Goal: Task Accomplishment & Management: Use online tool/utility

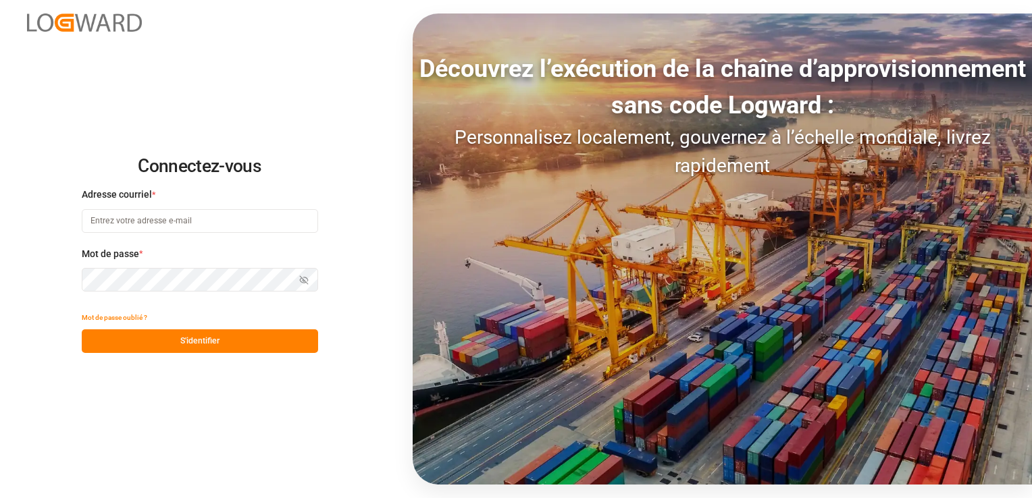
type input "camille.vasson@kuehne-nagel.com"
click at [186, 344] on button "S'identifier" at bounding box center [200, 342] width 236 height 24
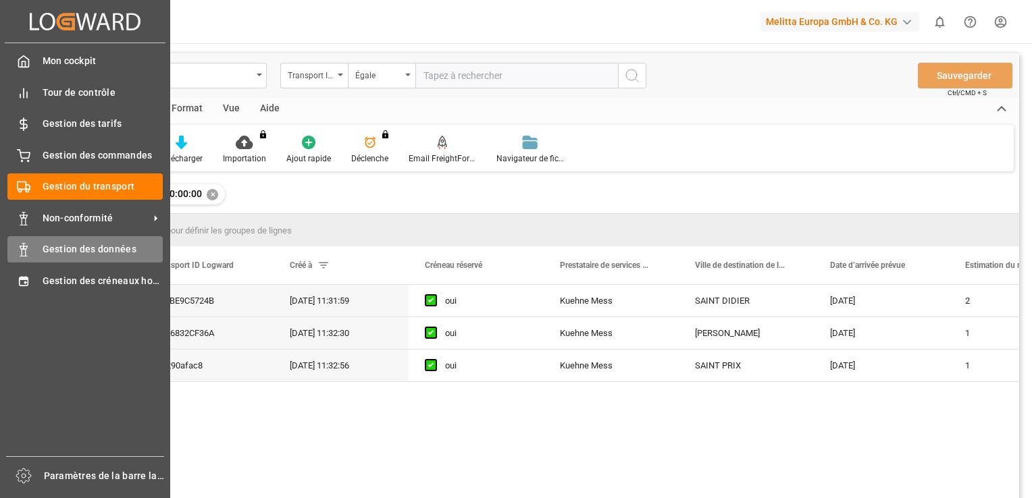
click at [63, 244] on span "Gestion des données" at bounding box center [103, 249] width 121 height 14
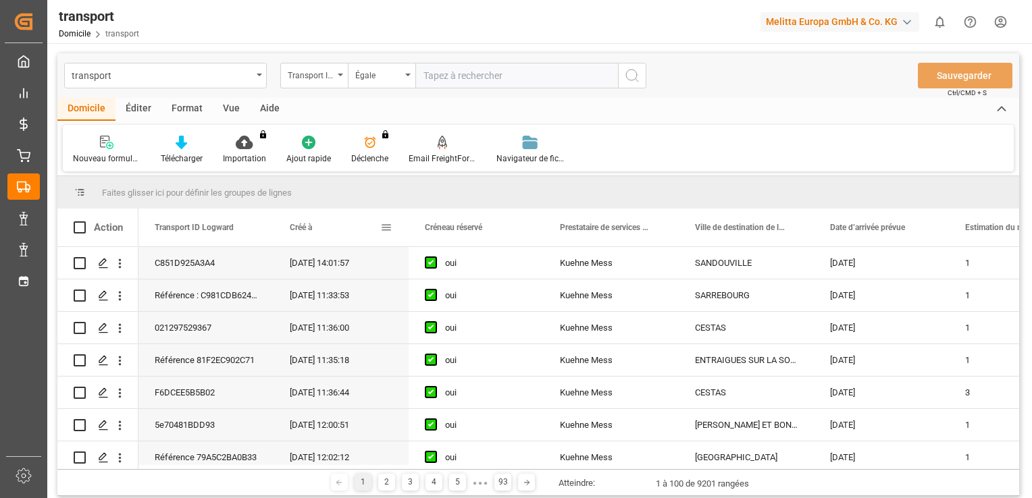
click at [386, 228] on span at bounding box center [386, 228] width 12 height 12
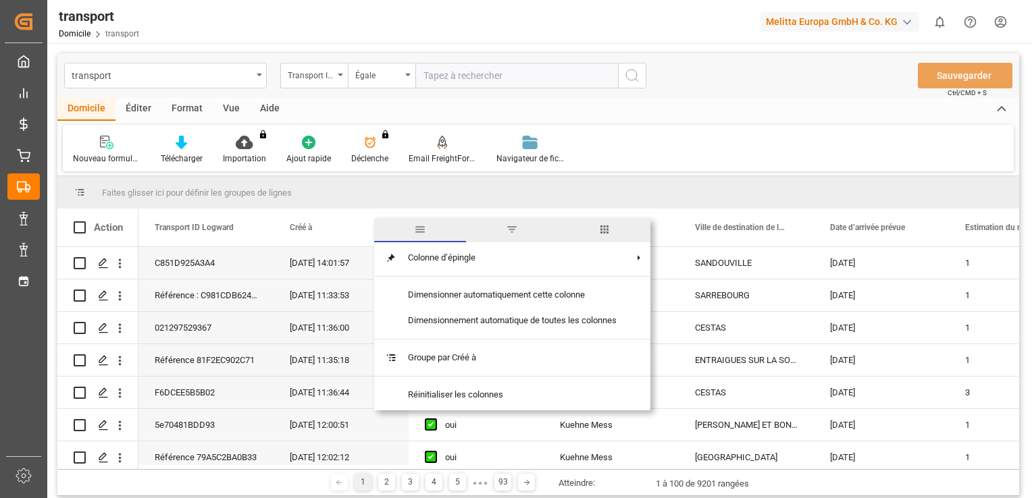
click at [517, 231] on span "filtre" at bounding box center [512, 230] width 12 height 12
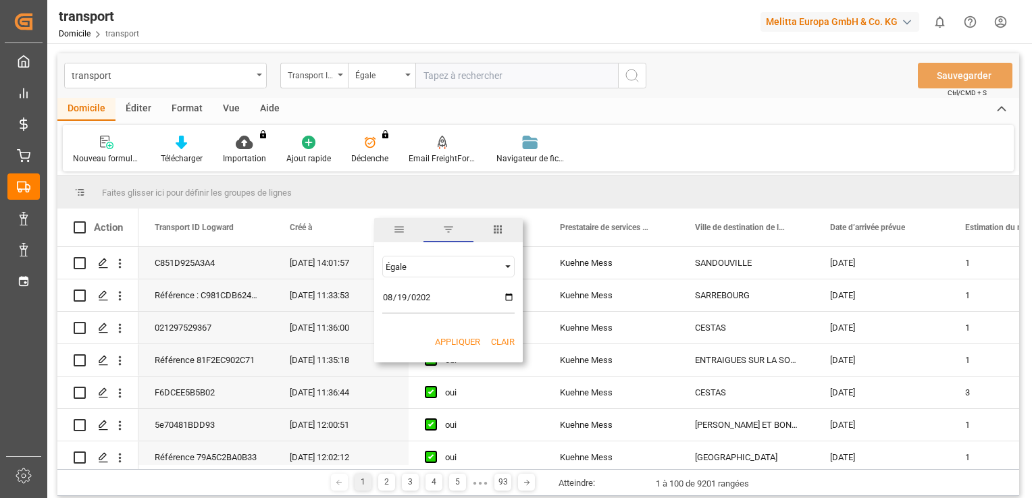
type input "[DATE]"
click at [452, 343] on button "Appliquer" at bounding box center [457, 343] width 45 height 14
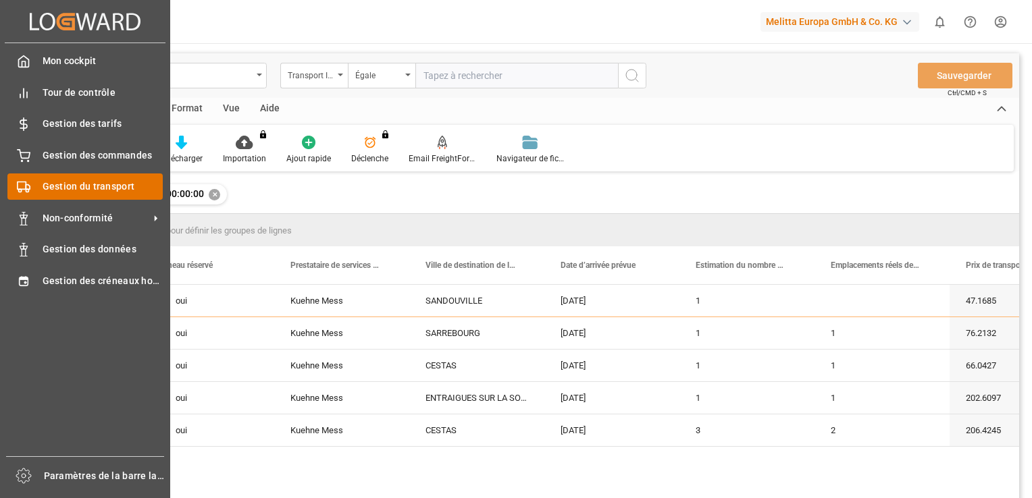
click at [81, 185] on span "Gestion du transport" at bounding box center [103, 187] width 121 height 14
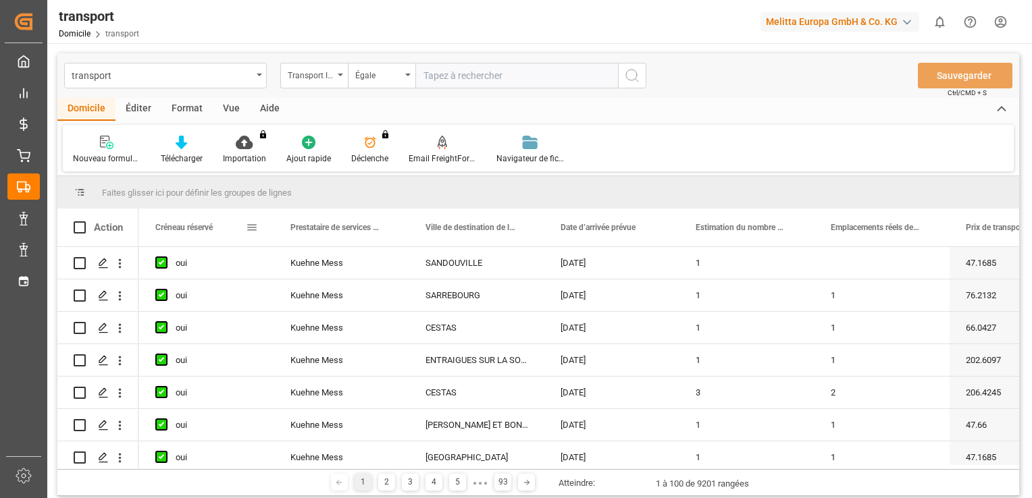
click at [249, 224] on span at bounding box center [252, 228] width 12 height 12
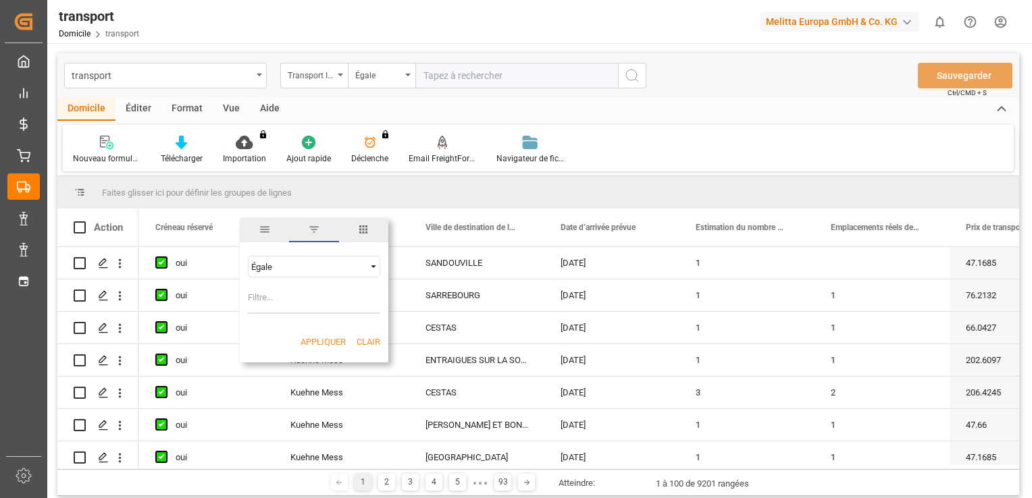
click at [305, 236] on span "filtre" at bounding box center [313, 230] width 49 height 24
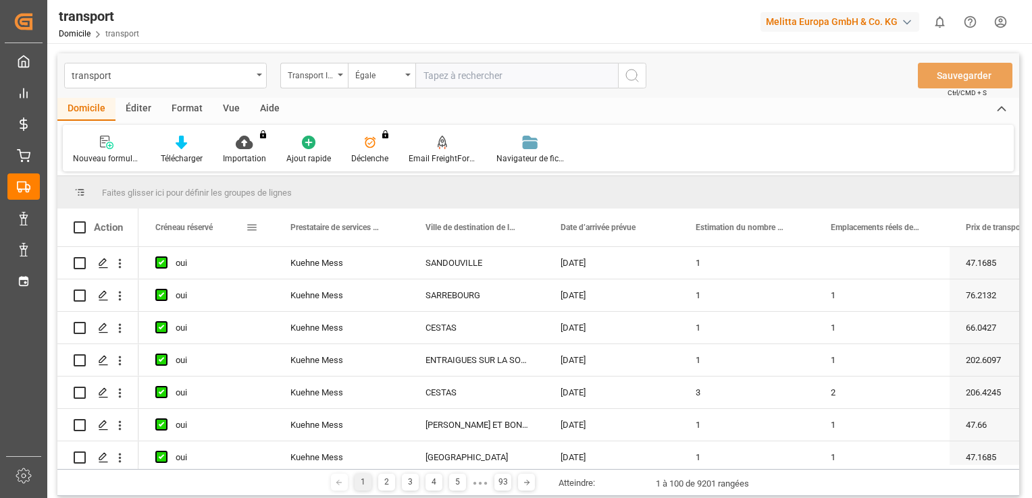
click at [251, 228] on span at bounding box center [252, 228] width 12 height 12
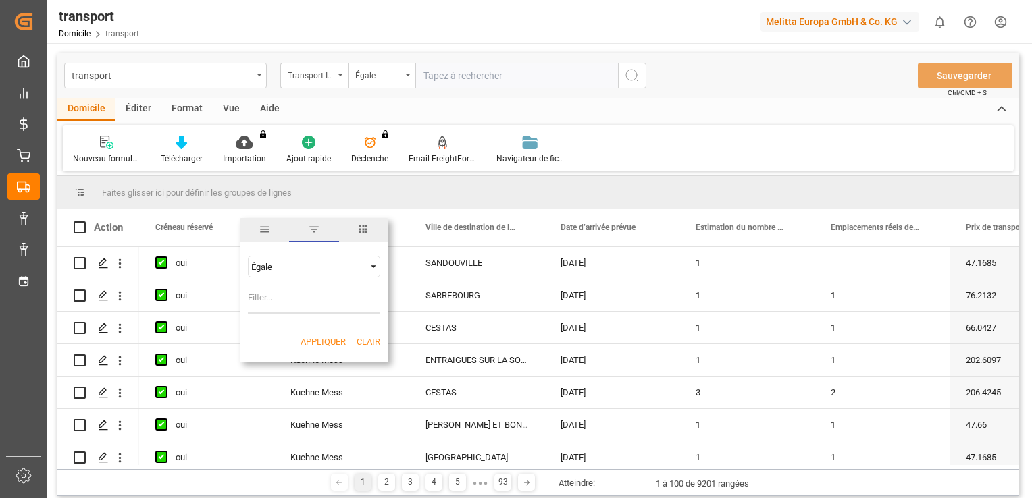
click at [272, 301] on input "Filter Value" at bounding box center [314, 300] width 132 height 27
type input "1"
type input "19/08/2025"
click at [322, 339] on button "Appliquer" at bounding box center [323, 343] width 45 height 14
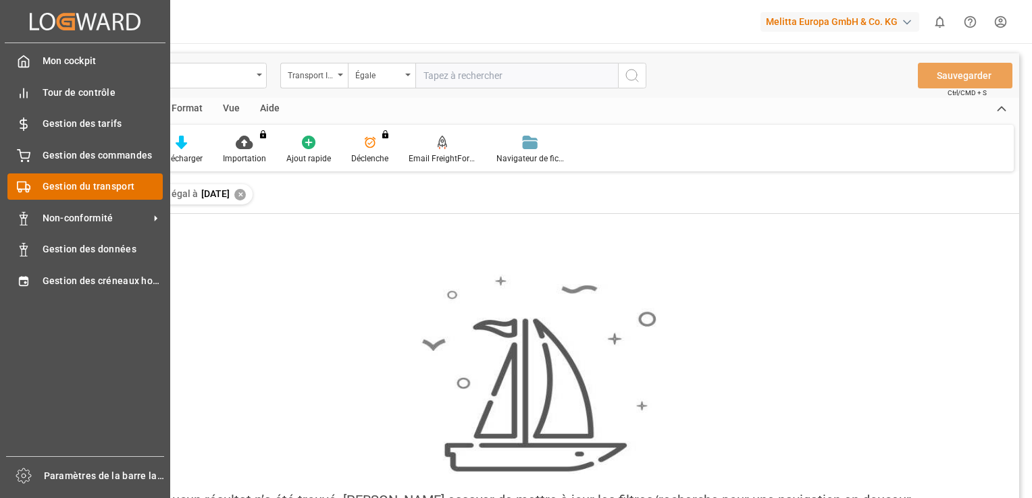
click at [75, 186] on span "Gestion du transport" at bounding box center [103, 187] width 121 height 14
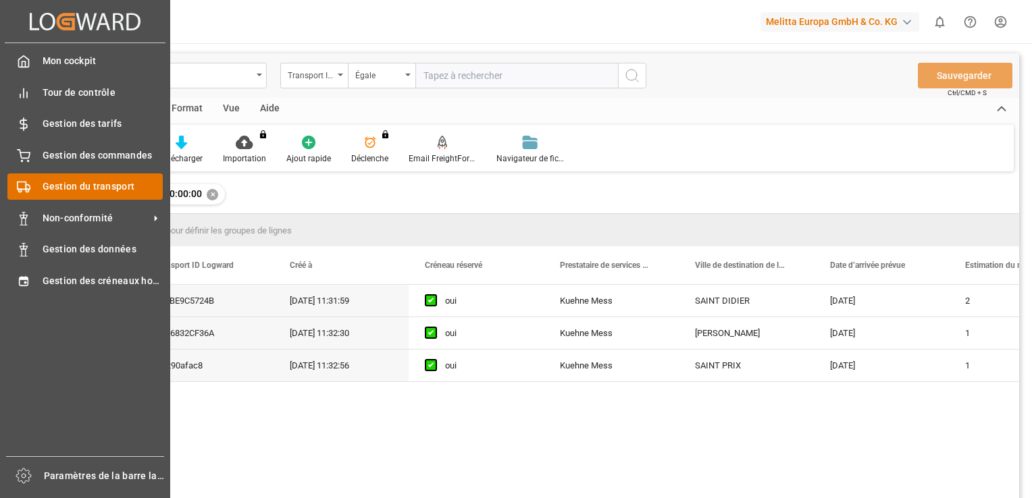
click at [37, 193] on div "Gestion du transport Gestion du transport" at bounding box center [84, 187] width 155 height 26
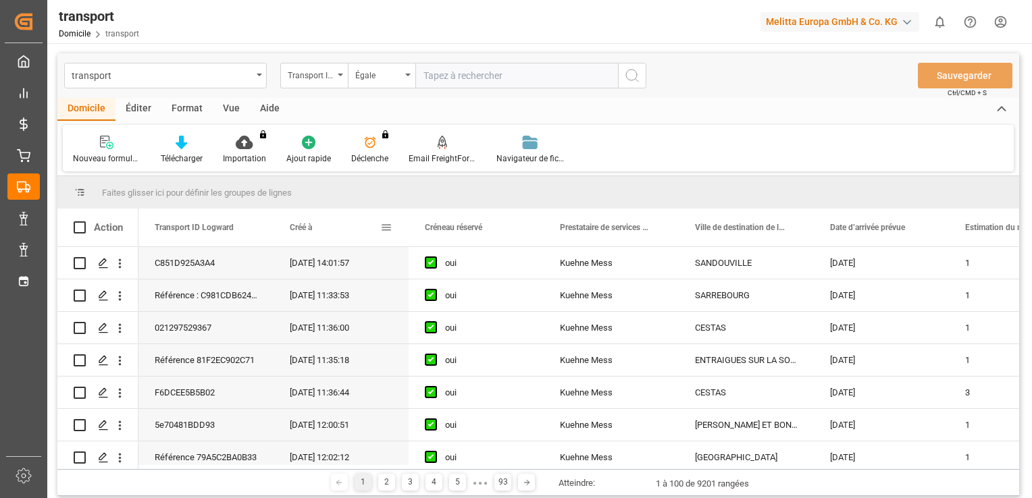
click at [390, 225] on span at bounding box center [386, 228] width 12 height 12
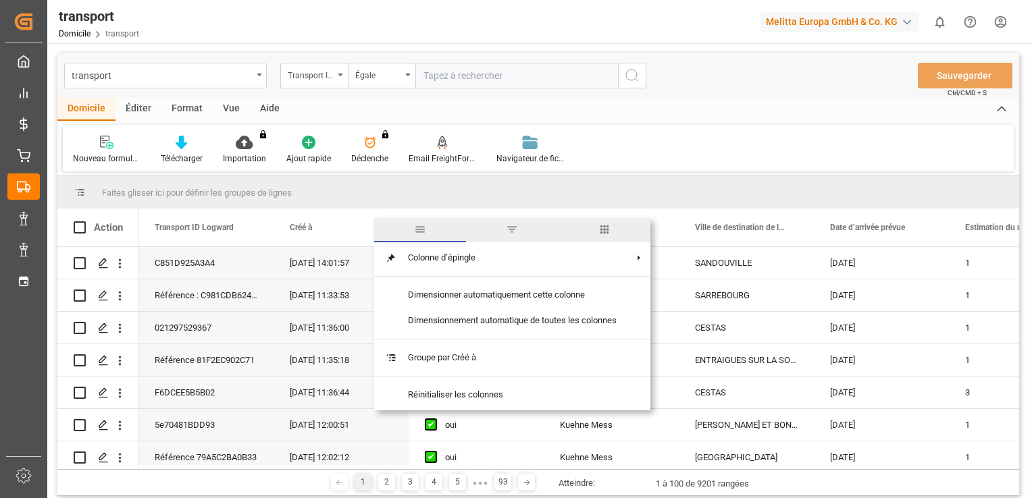
click at [511, 228] on span "filtre" at bounding box center [512, 230] width 12 height 12
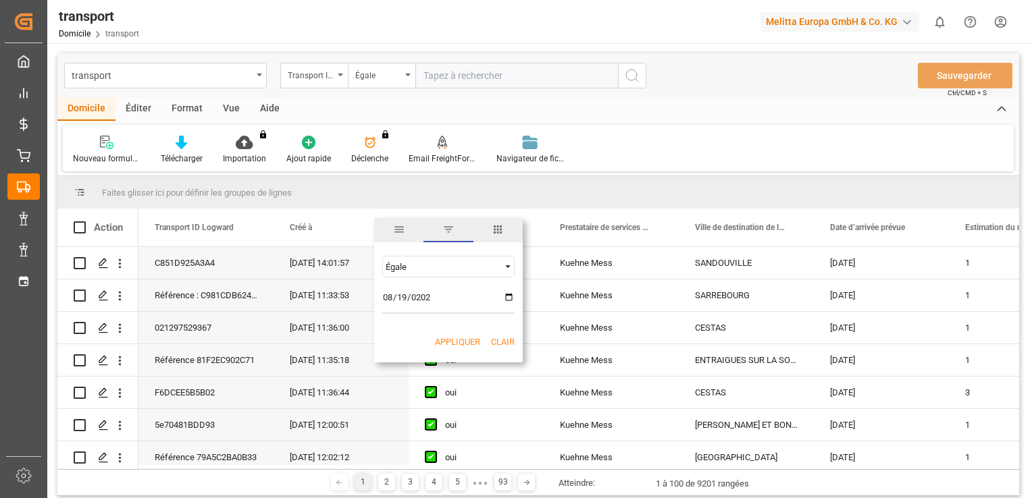
type input "[DATE]"
click at [439, 342] on button "Appliquer" at bounding box center [457, 343] width 45 height 14
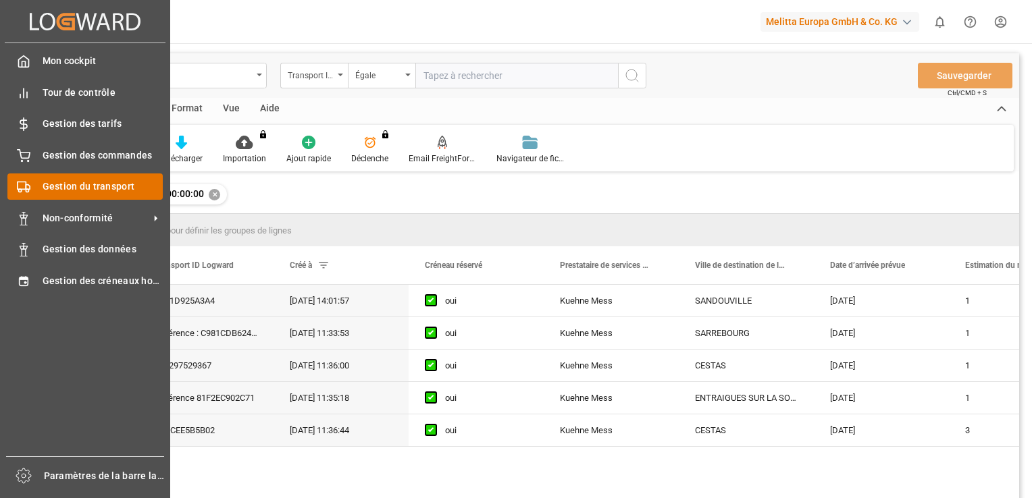
click at [88, 190] on span "Gestion du transport" at bounding box center [103, 187] width 121 height 14
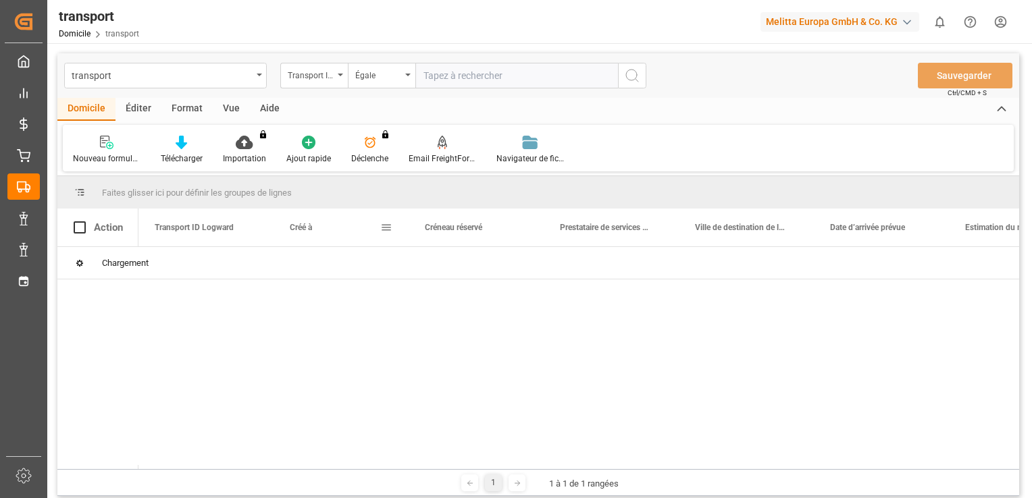
click at [386, 227] on span at bounding box center [386, 228] width 12 height 12
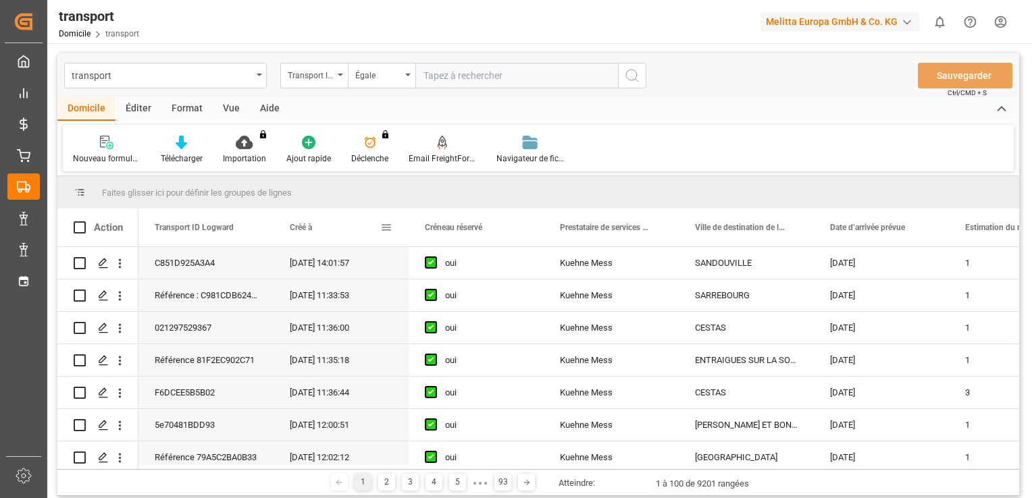
click at [389, 228] on span at bounding box center [386, 228] width 12 height 12
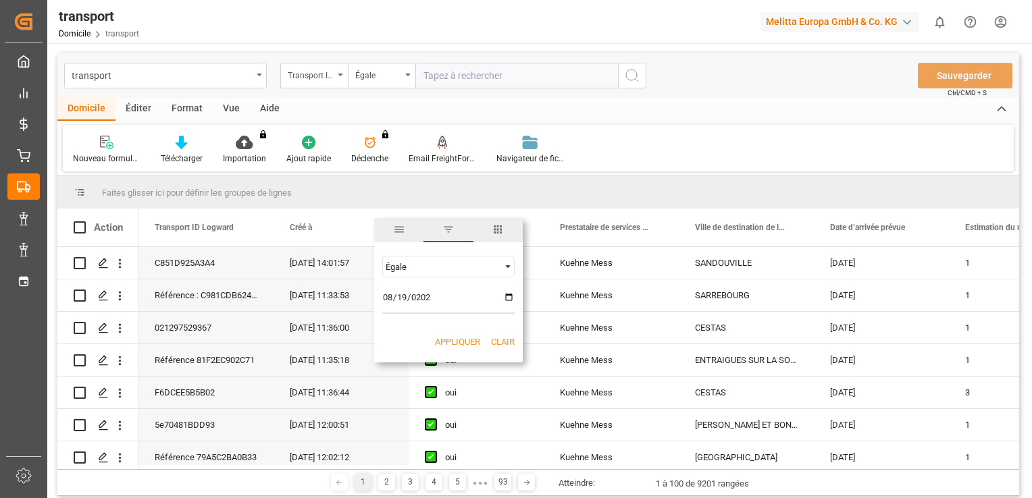
type input "[DATE]"
click at [448, 338] on button "Appliquer" at bounding box center [457, 343] width 45 height 14
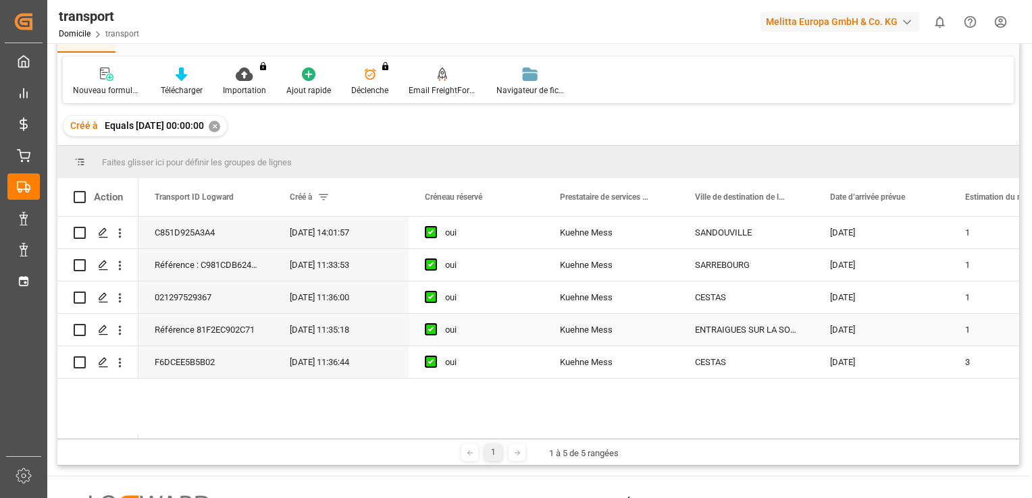
scroll to position [135, 0]
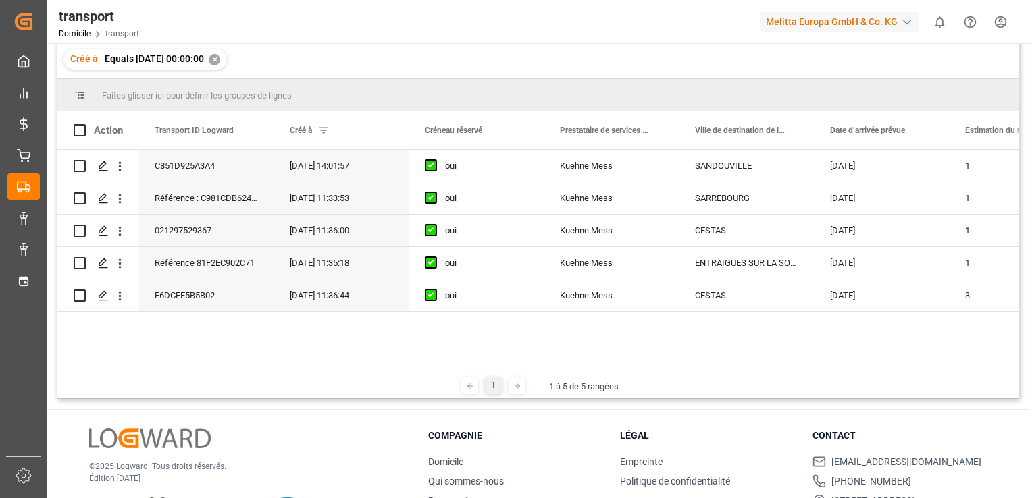
drag, startPoint x: 176, startPoint y: 374, endPoint x: 184, endPoint y: 374, distance: 8.1
click at [184, 374] on div "1 1 à 5 de 5 rangées" at bounding box center [538, 385] width 962 height 27
drag, startPoint x: 184, startPoint y: 373, endPoint x: 222, endPoint y: 375, distance: 37.9
click at [222, 375] on div "1 1 à 5 de 5 rangées" at bounding box center [538, 385] width 962 height 27
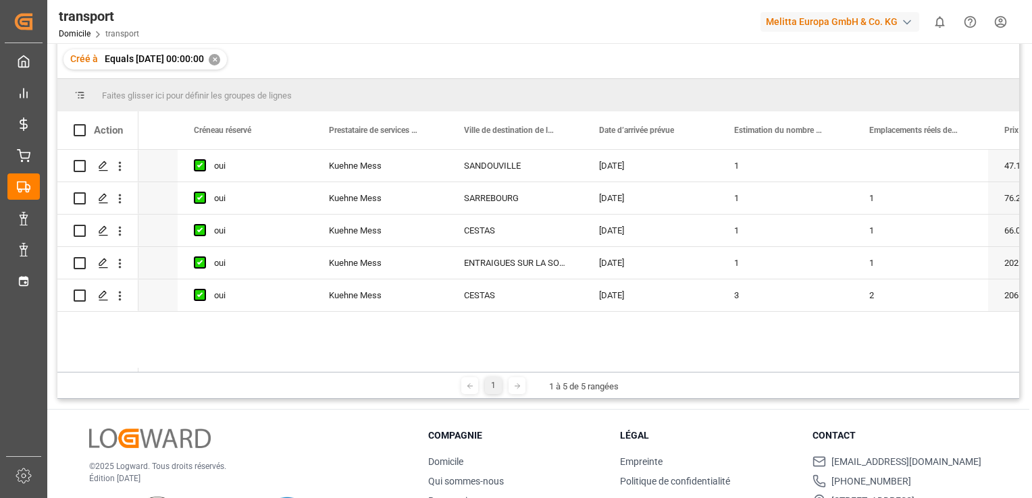
scroll to position [0, 247]
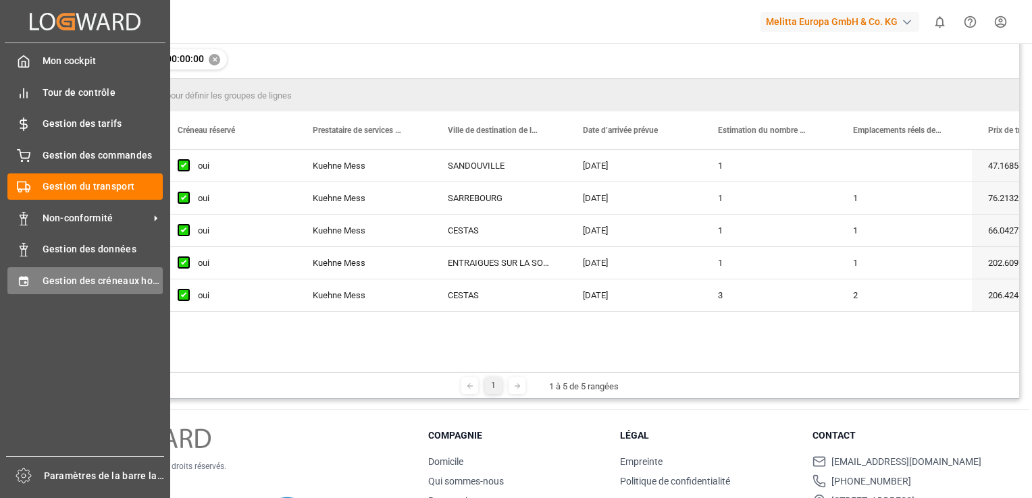
click at [47, 282] on span "Gestion des créneaux horaires" at bounding box center [103, 281] width 121 height 14
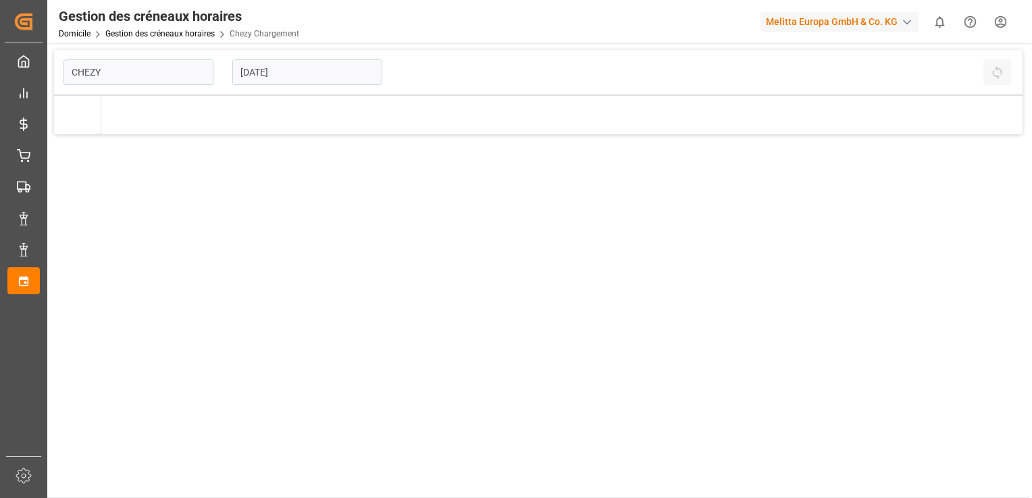
type input "Chezy Loading"
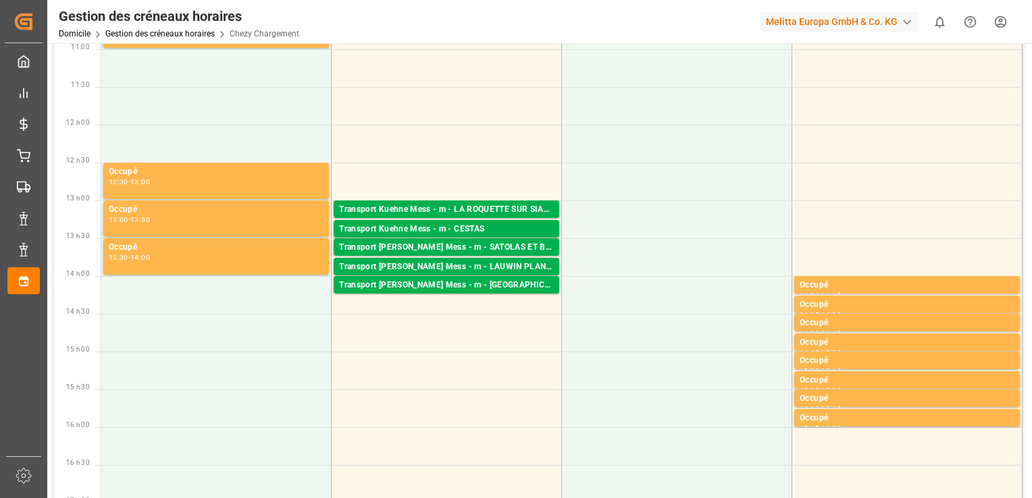
scroll to position [338, 0]
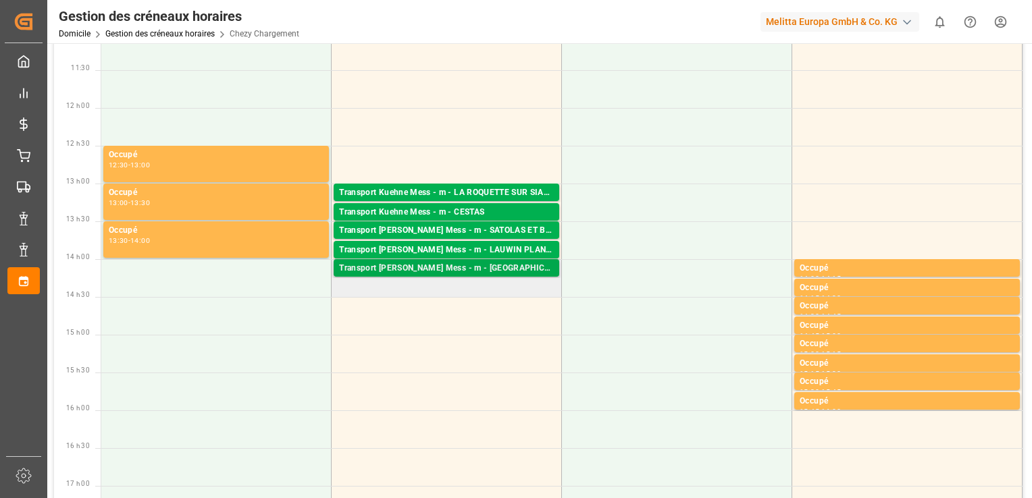
click at [478, 276] on div "Palettes : ,TU : 36,Ville : [GEOGRAPHIC_DATA],[GEOGRAPHIC_DATA] : [DATE] 00:00:…" at bounding box center [446, 281] width 215 height 11
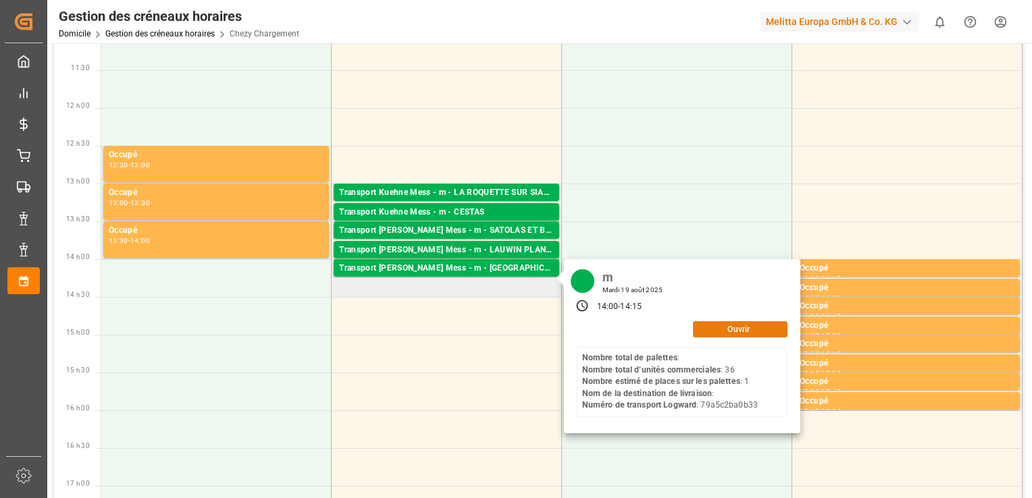
click at [716, 329] on button "Ouvrir" at bounding box center [740, 330] width 95 height 16
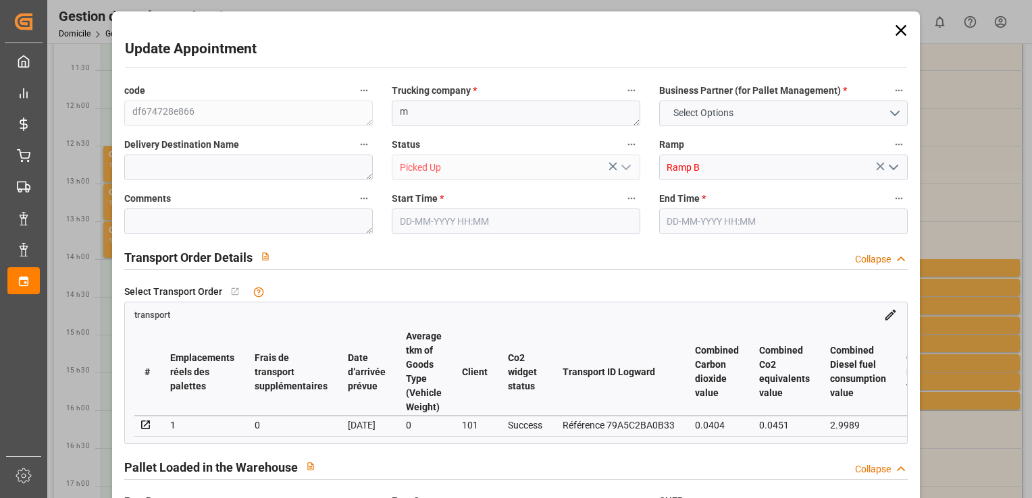
type input "0"
type input "1"
type input "0"
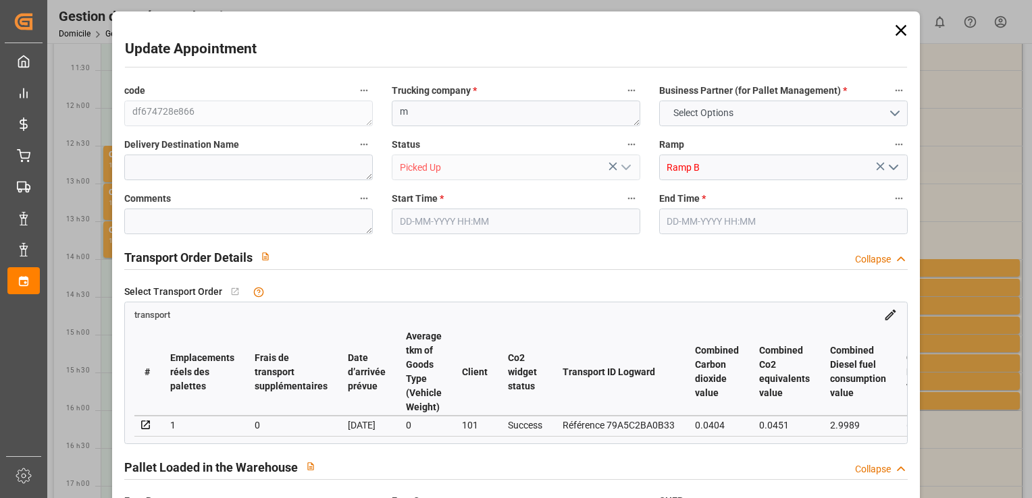
type input "0"
type input "1"
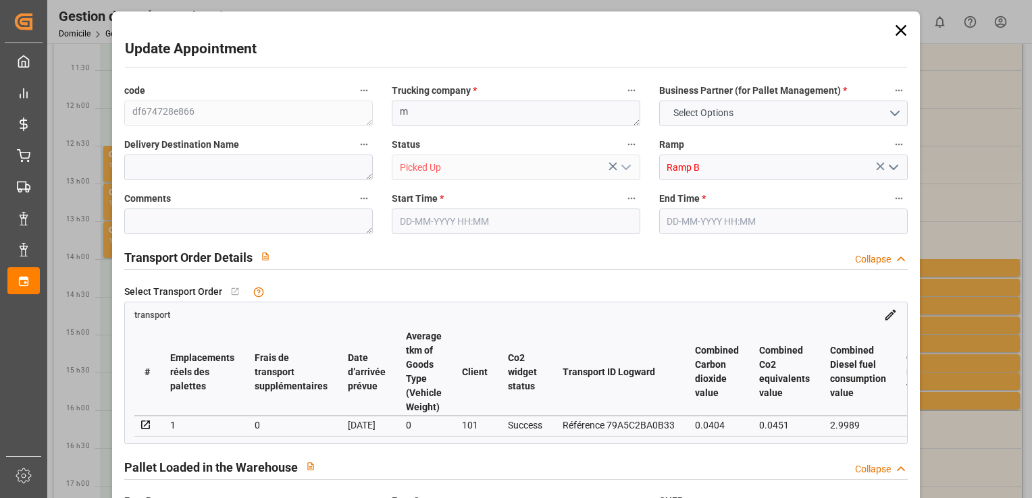
type input "47.1685"
type input "0"
type input "47.1685"
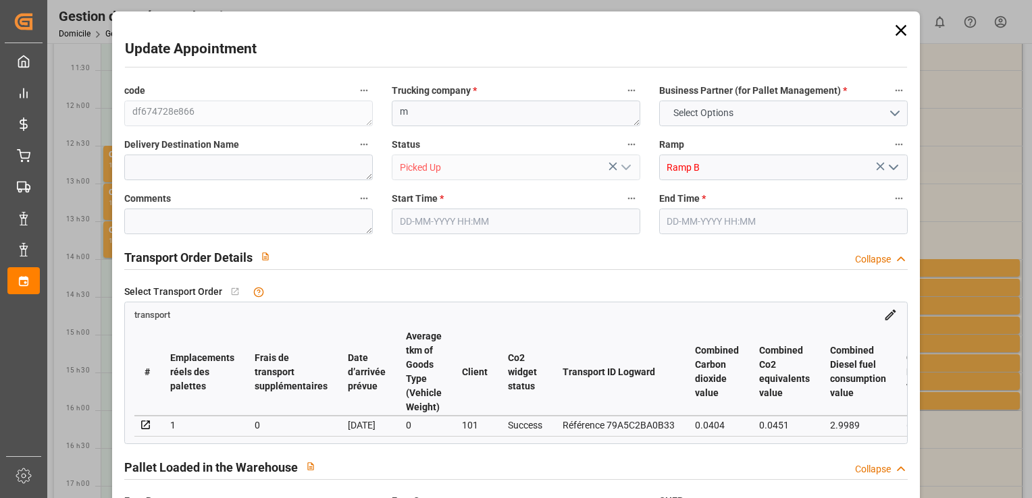
type input "0"
type input "1"
type input "93.96"
type input "145"
type input "712.8"
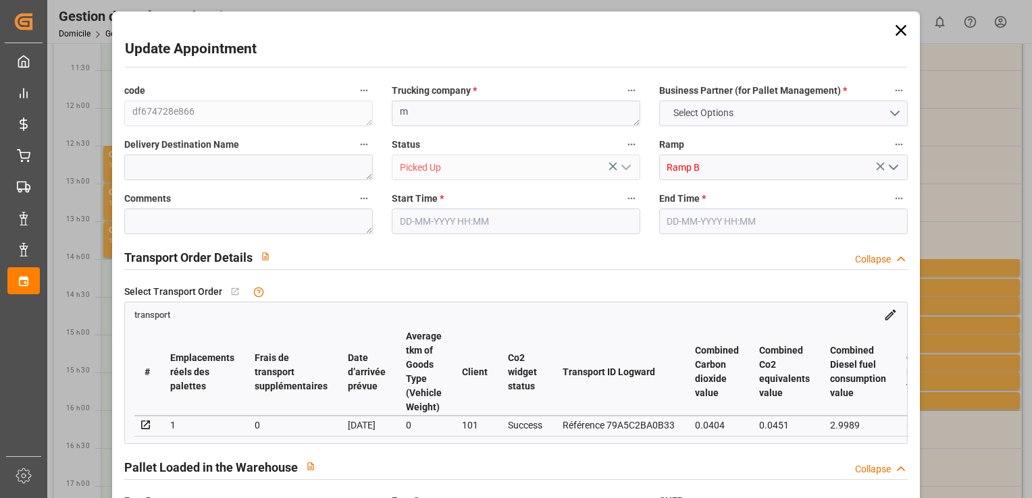
type input "76"
type input "0"
type input "36"
type input "1"
type input "101"
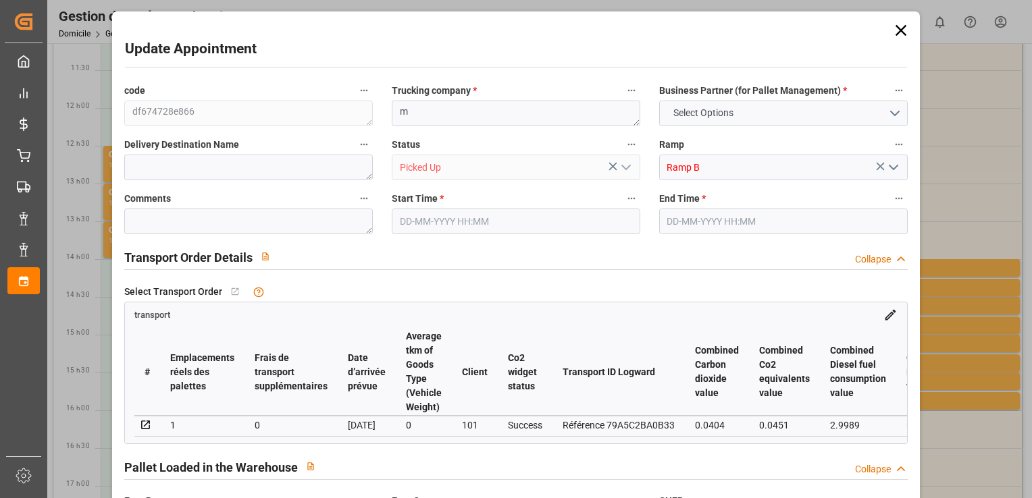
type input "116.64"
type input "0"
type input "4710.8598"
type input "0"
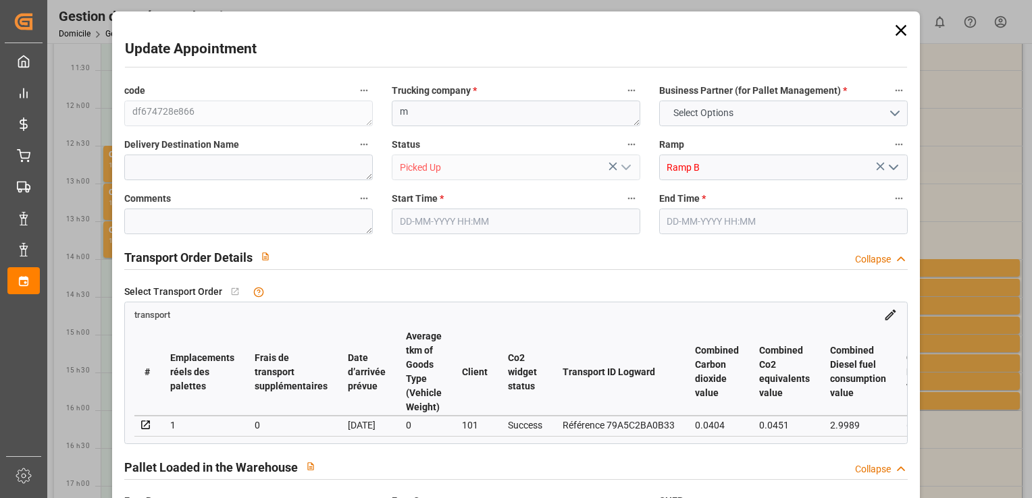
type input "21"
type input "35"
type input "[DATE] 14:00"
type input "[DATE] 14:15"
type input "[DATE] 12:02"
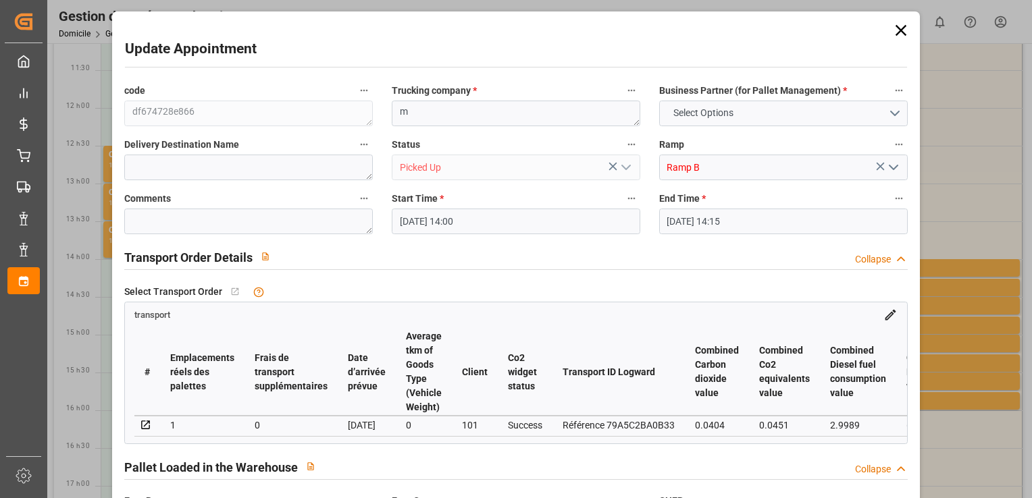
type input "[DATE] 12:02"
type input "[DATE]"
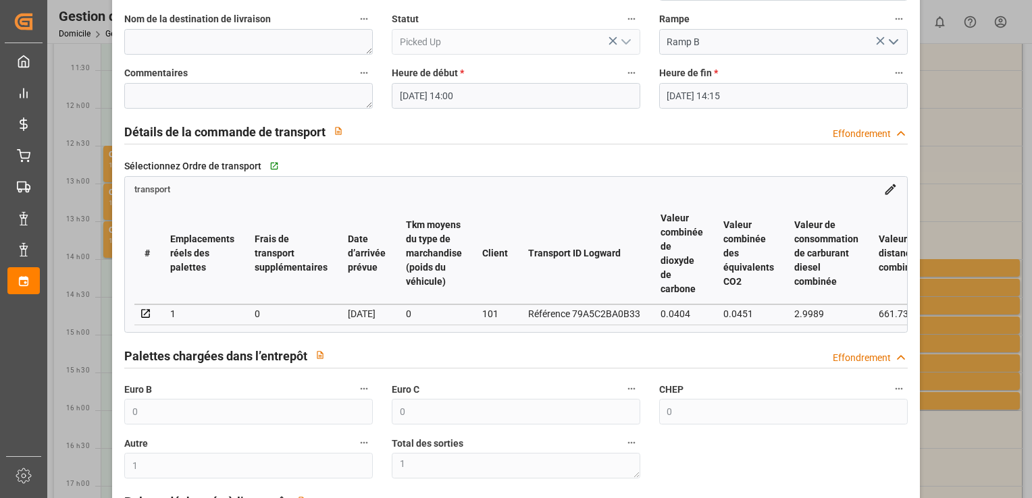
scroll to position [0, 0]
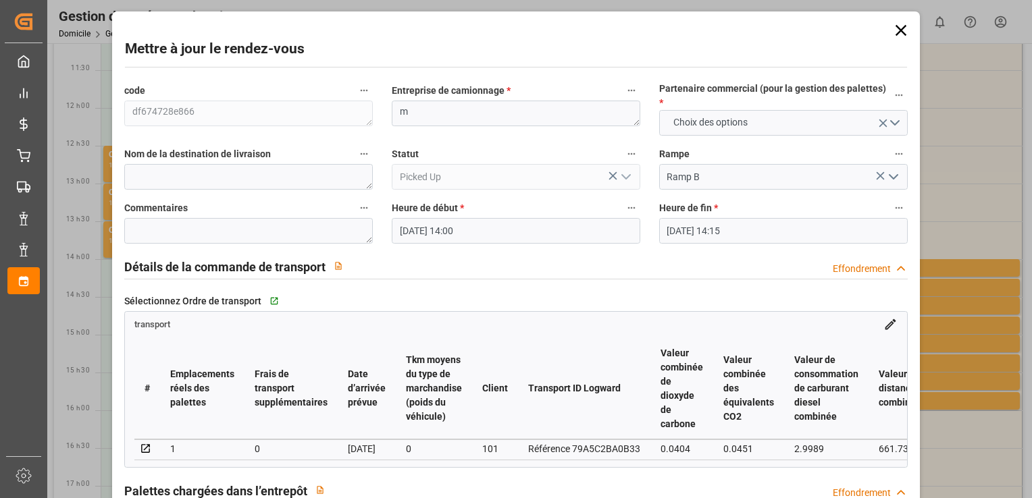
click at [893, 28] on icon at bounding box center [901, 30] width 19 height 19
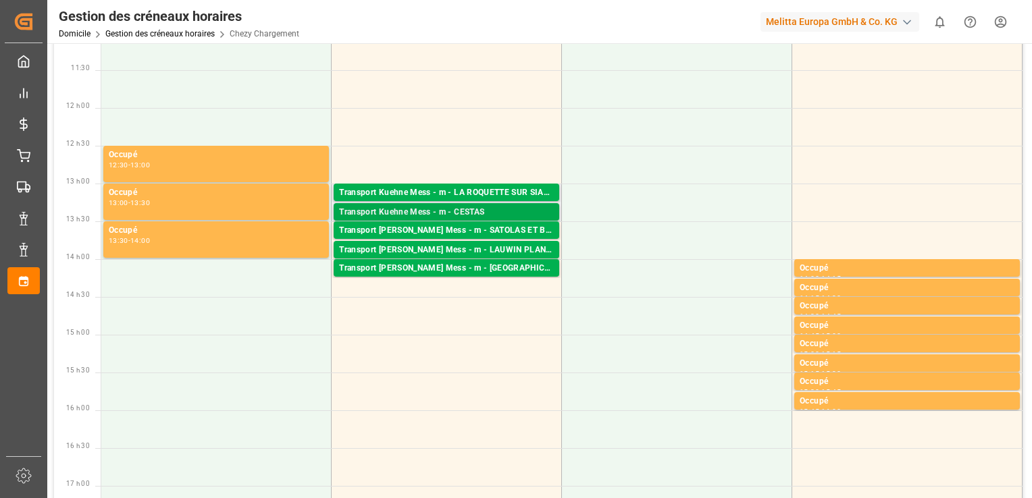
click at [476, 215] on div "Transport Kuehne Mess - m - CESTAS" at bounding box center [446, 213] width 215 height 14
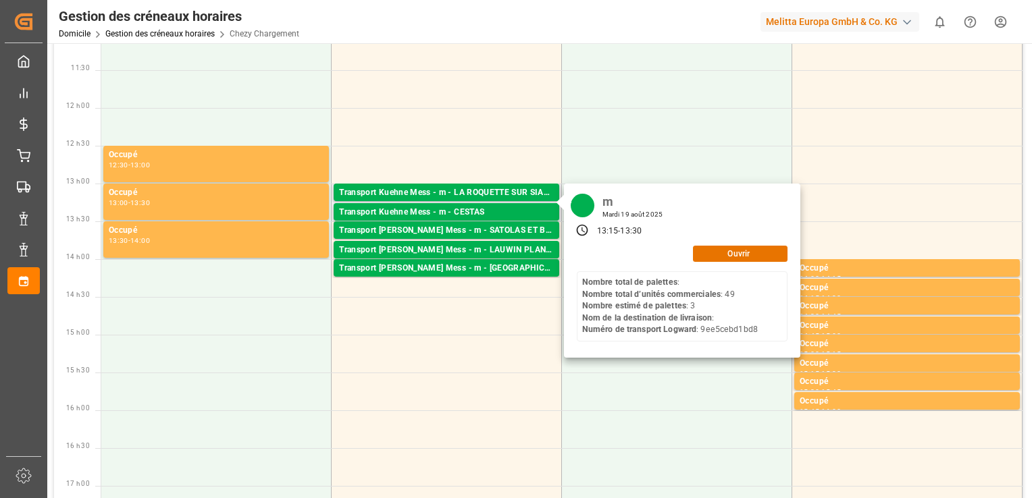
click at [723, 263] on div "m Mardi 19 août 2025 13:15 - 13:30 Ouvrir Nombre total de palettes : Nombre tot…" at bounding box center [682, 271] width 236 height 174
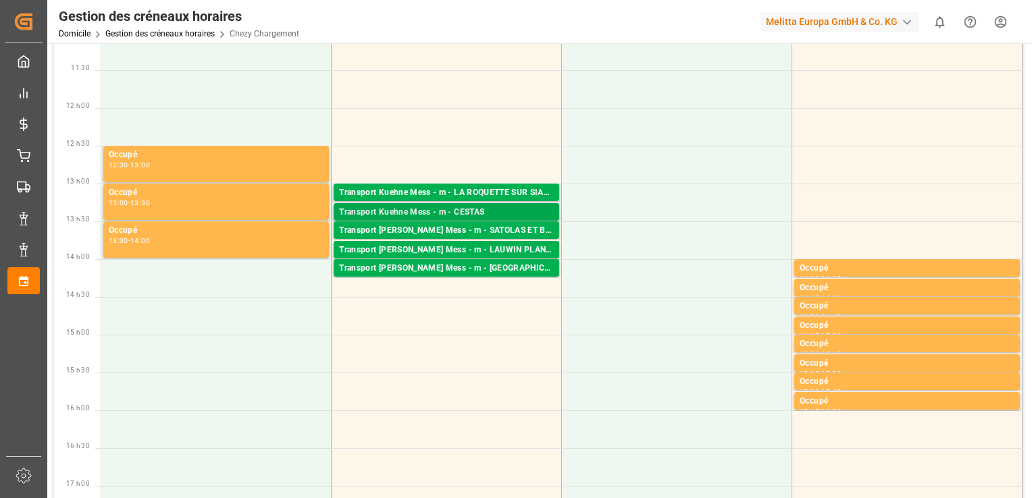
click at [420, 214] on div "Transport Kuehne Mess - m - CESTAS" at bounding box center [446, 213] width 215 height 14
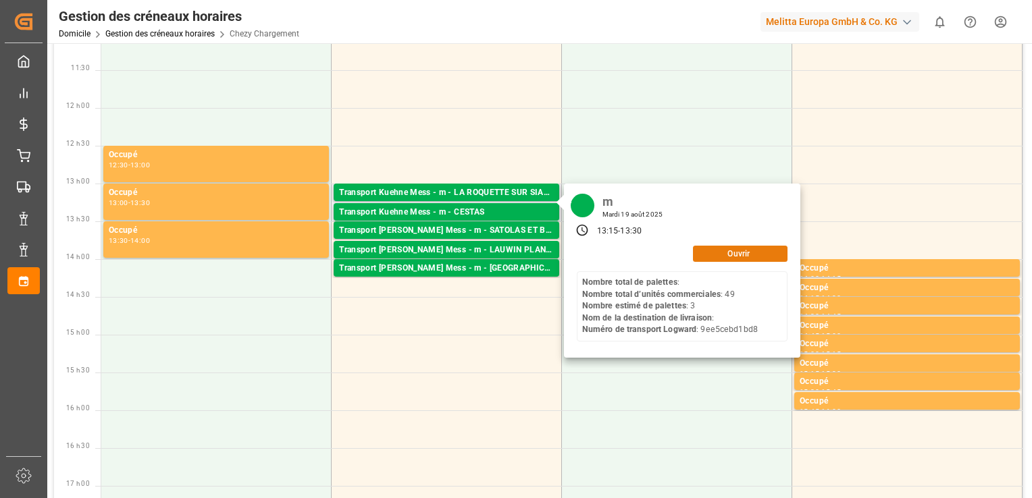
click at [724, 251] on button "Ouvrir" at bounding box center [740, 254] width 95 height 16
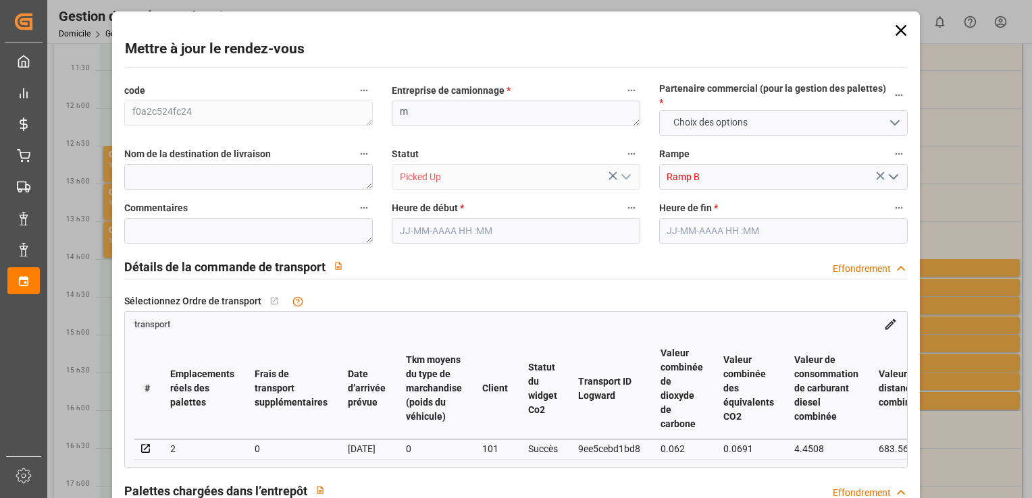
type input "2"
type input "0"
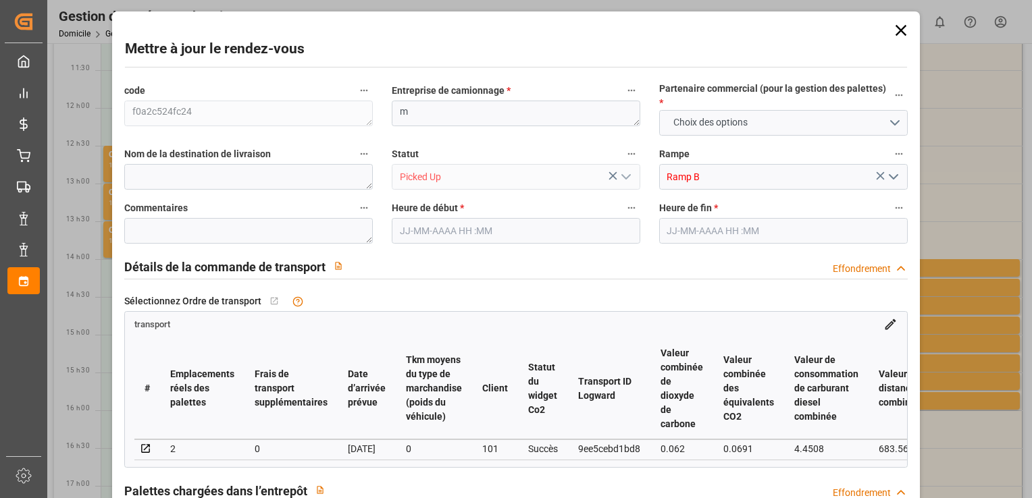
type input "0"
type input "3"
type input "2"
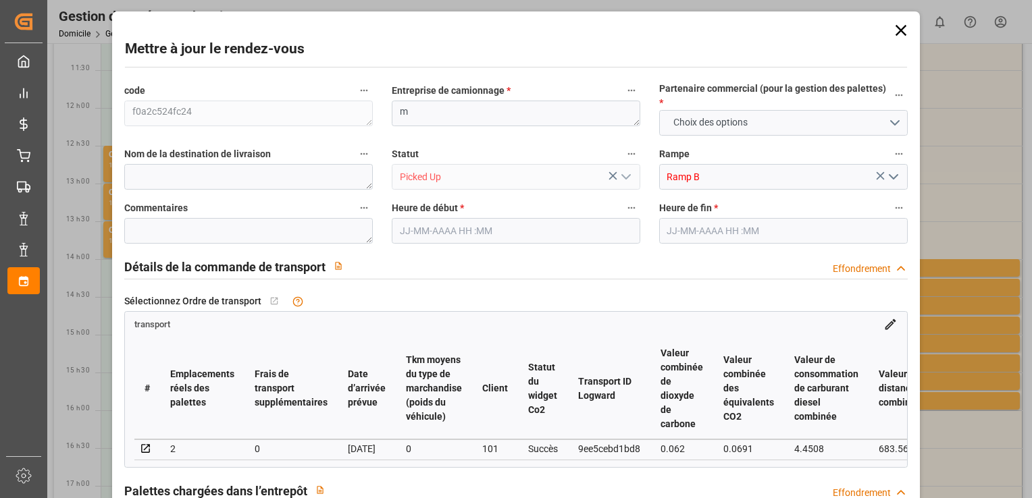
type input "141.3099"
type input "0"
type input "28.8"
type input "0"
type input "170.1099"
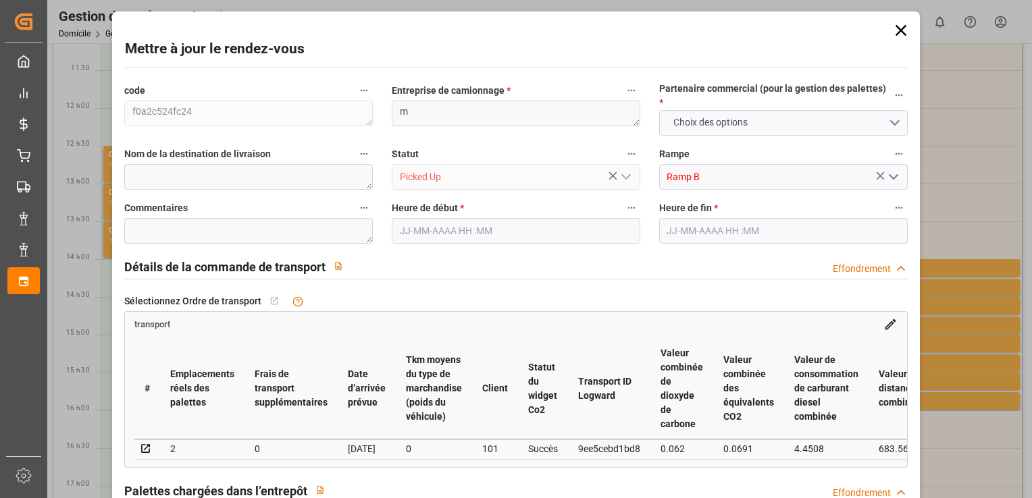
type input "0"
type input "2"
type input "150.071"
type input "334.224"
type input "1024.303"
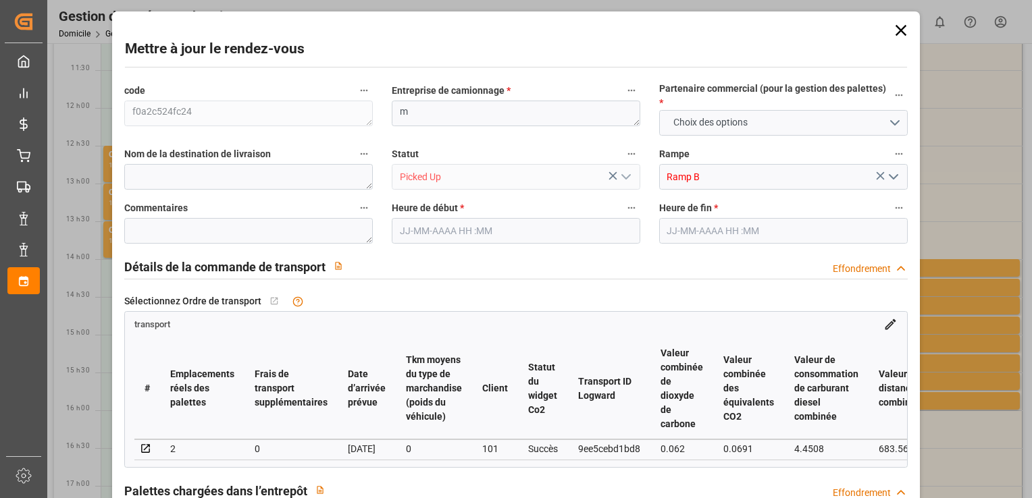
type input "33"
type input "0"
type input "49"
type input "7"
type input "101"
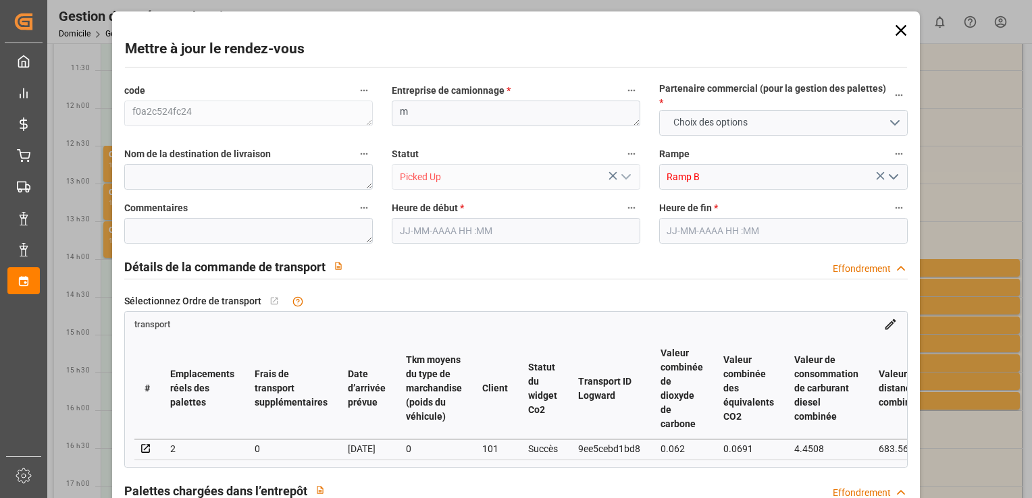
type input "173.224"
type input "0"
type input "4710.8598"
type input "0"
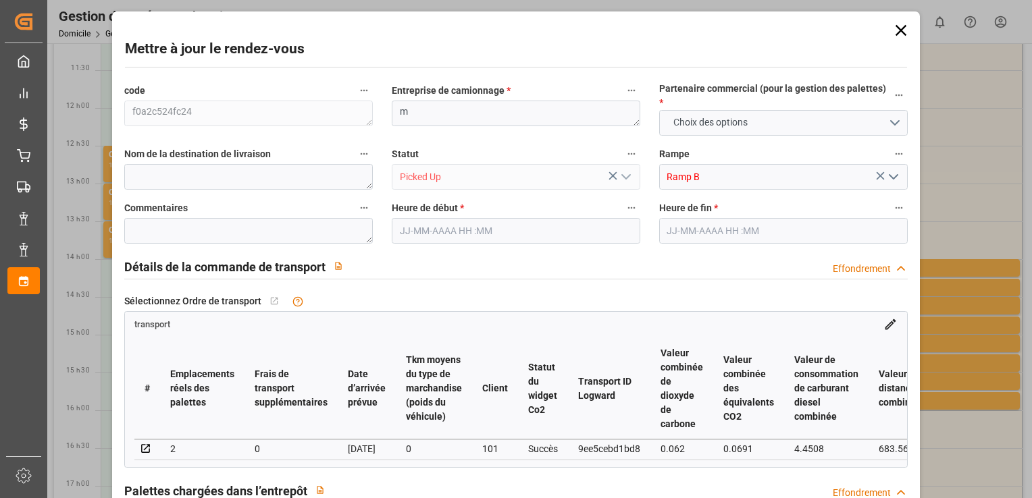
type input "21"
type input "35"
type input "[DATE] 13:15"
type input "[DATE] 13:30"
type input "[DATE] 12:00"
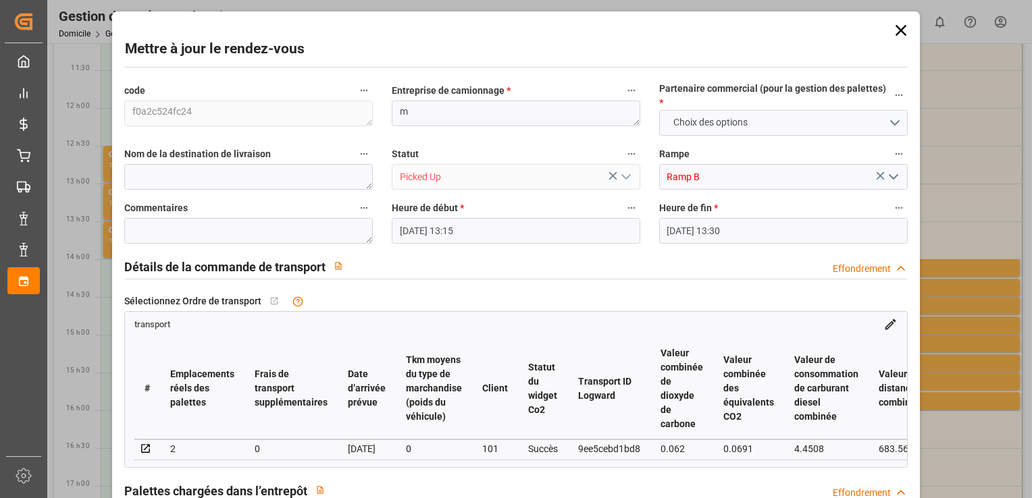
type input "[DATE] 12:00"
type input "[DATE]"
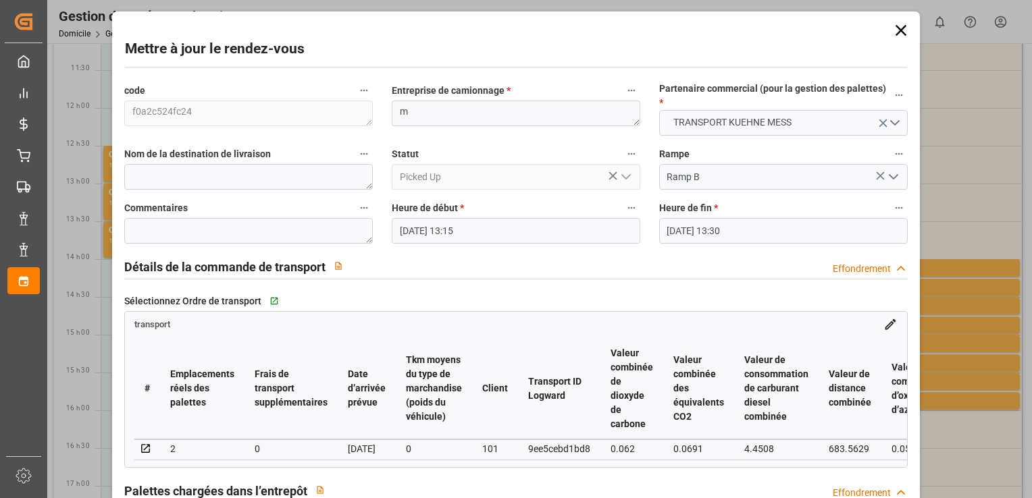
click at [894, 34] on icon at bounding box center [901, 30] width 19 height 19
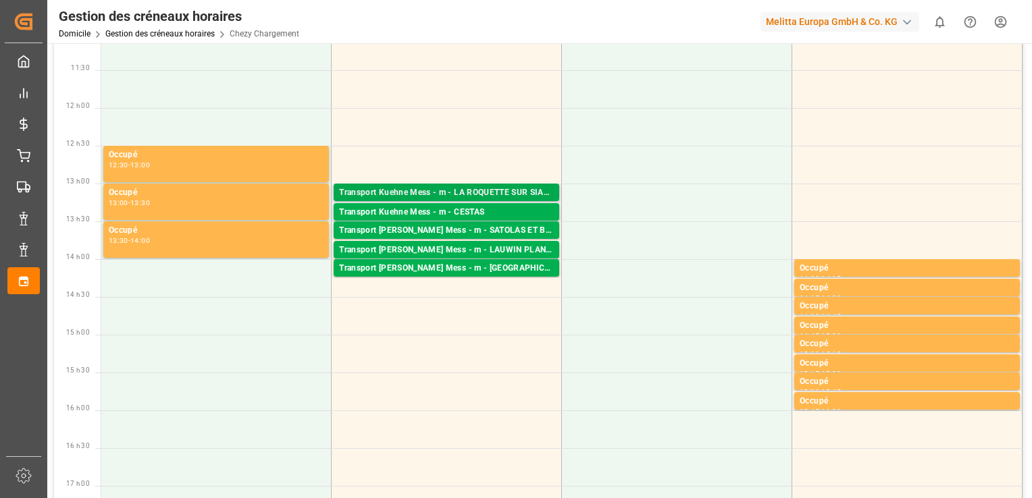
click at [490, 189] on div "Transport Kuehne Mess - m - LA ROQUETTE SUR SIAGNE" at bounding box center [446, 193] width 215 height 14
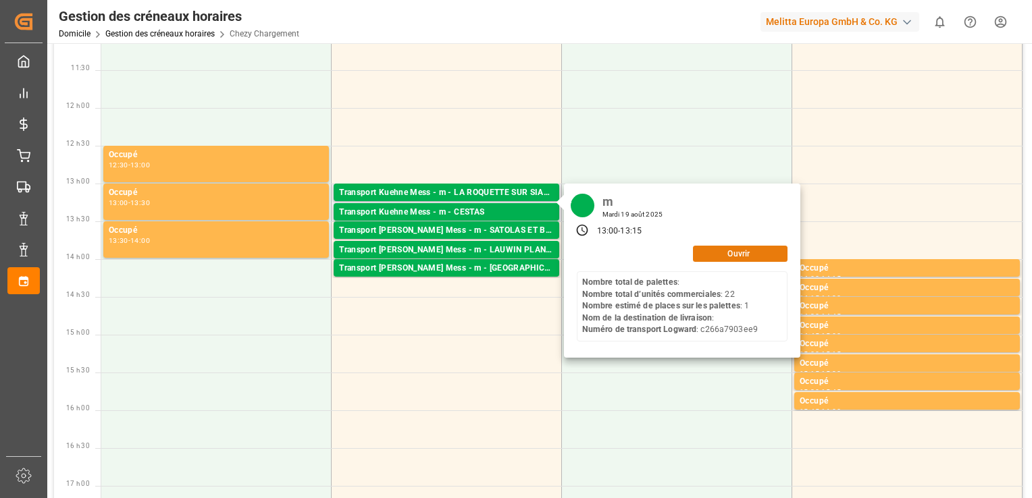
click at [717, 253] on button "Ouvrir" at bounding box center [740, 254] width 95 height 16
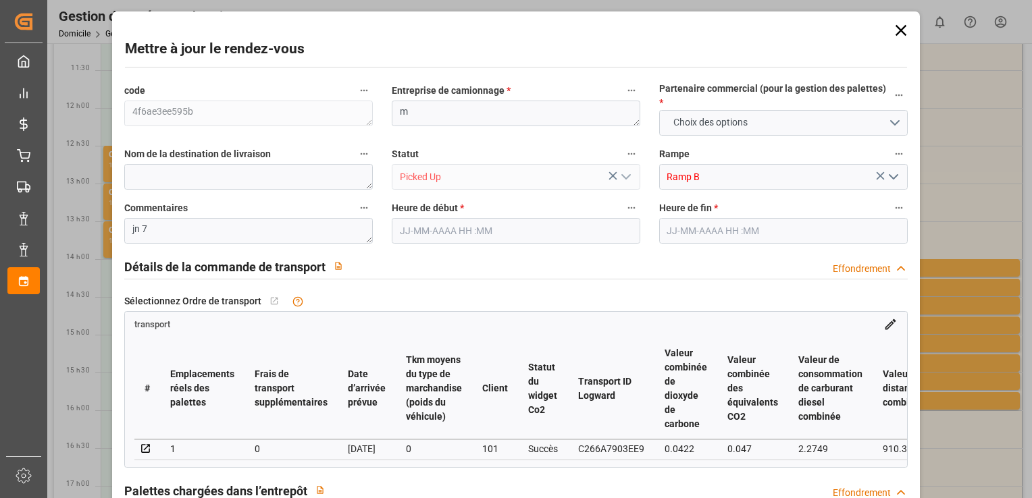
type input "1"
type input "0"
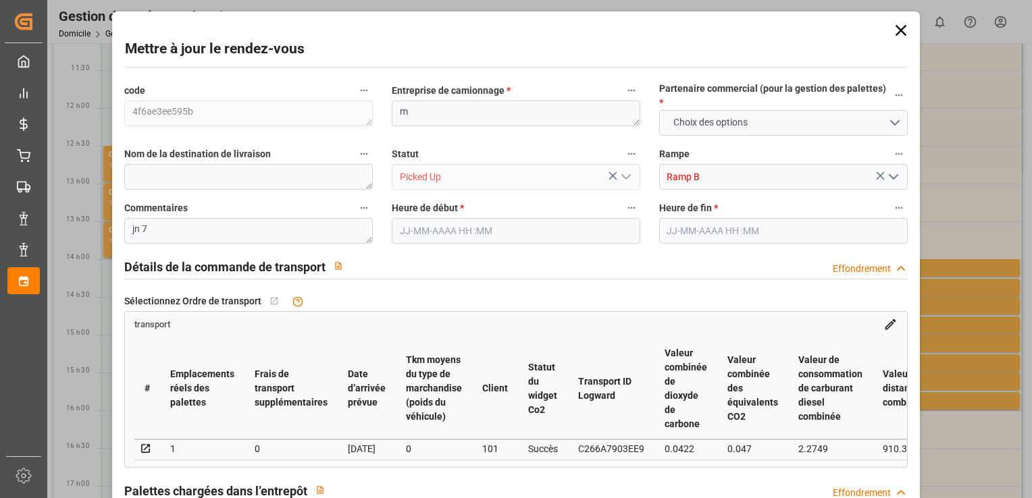
type input "0"
type input "1"
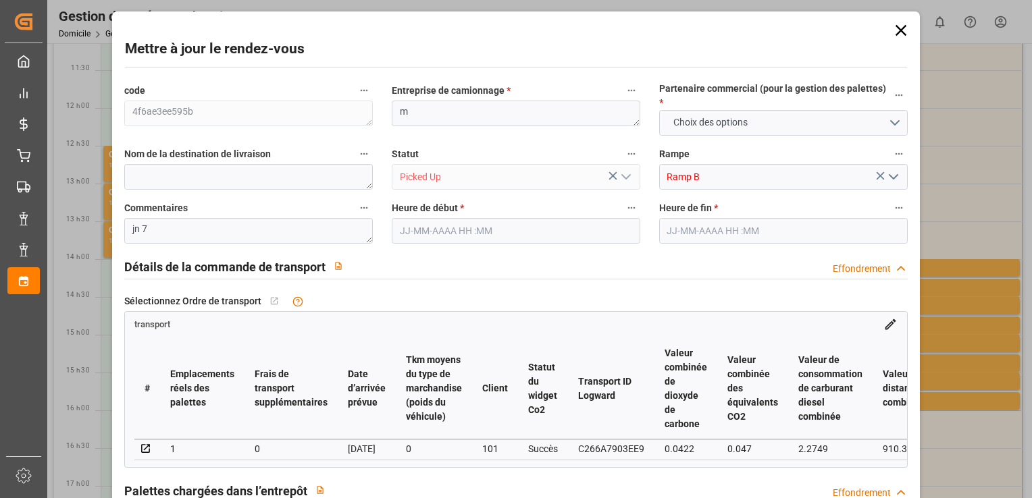
type input "61.9918"
type input "0"
type input "61.9918"
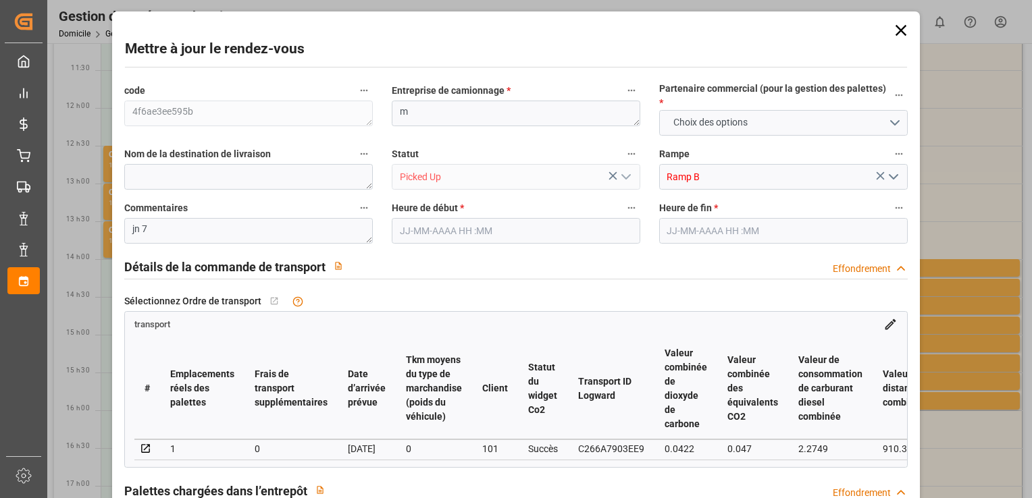
type input "0"
type input "1"
type input "79.064"
type input "112.304"
type input "248"
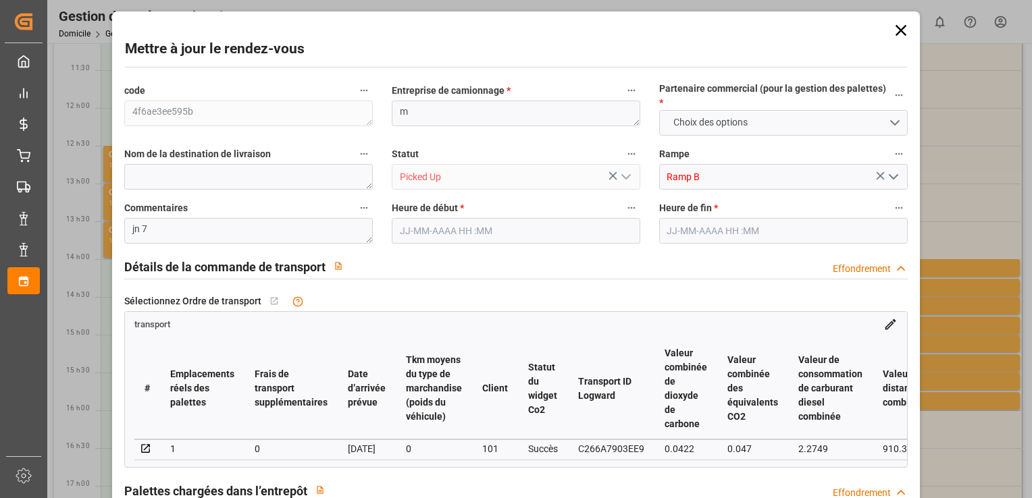
type input "6"
type input "0"
type input "22"
type input "1"
type input "101"
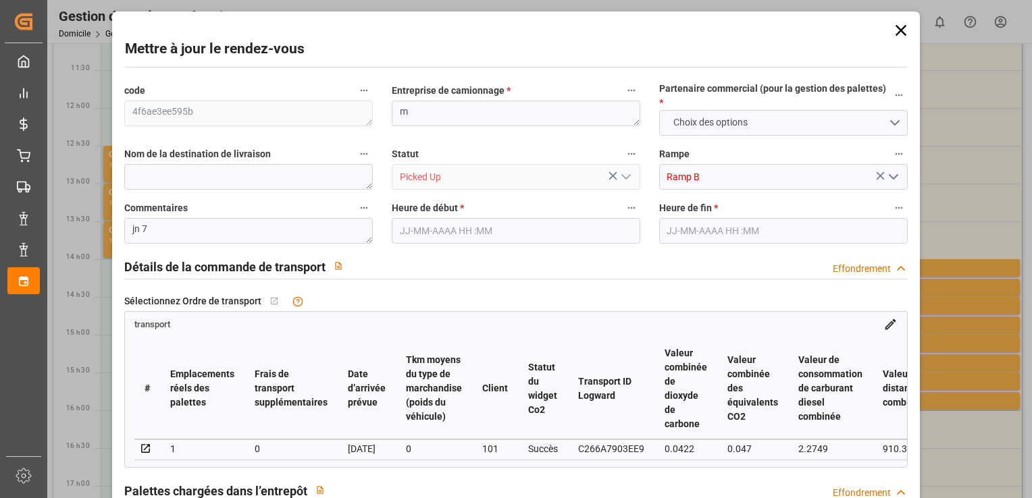
type input "89.304"
type input "0"
type input "4710.8598"
type input "0"
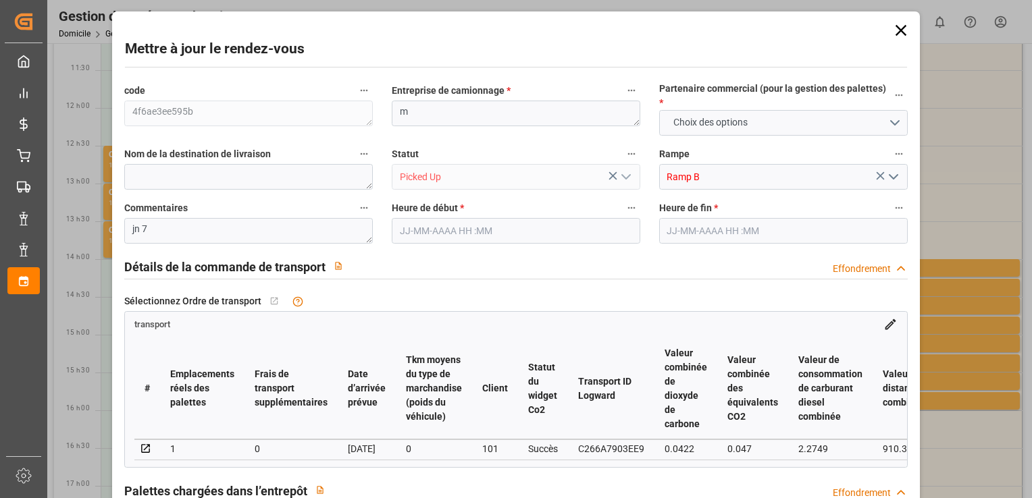
type input "21"
type input "35"
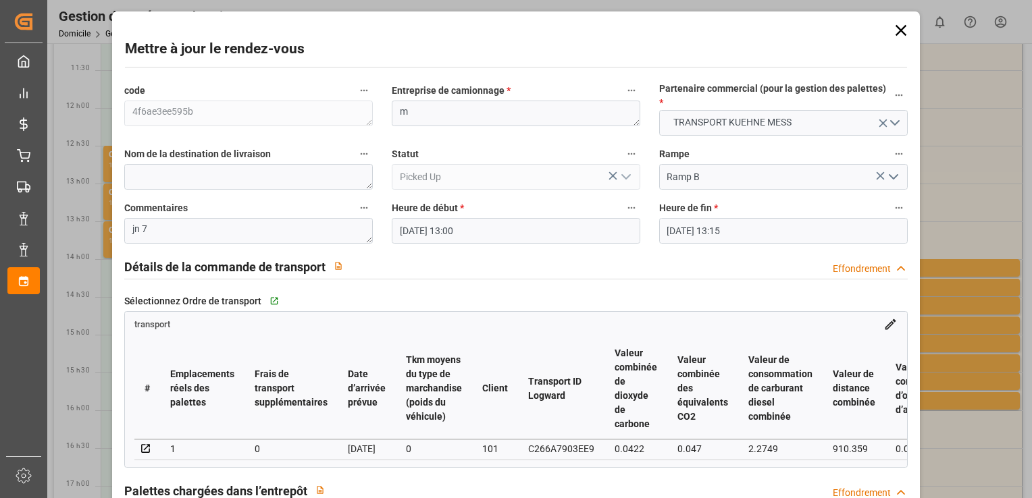
type input "[DATE] 13:00"
type input "[DATE] 13:15"
type input "[DATE] 11:59"
type input "[DATE]"
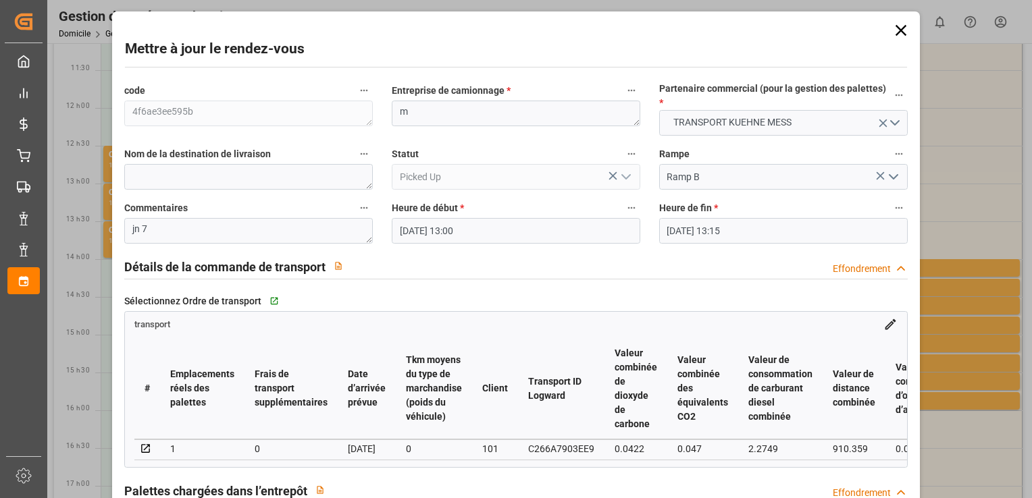
type input "[DATE]"
click at [898, 26] on icon at bounding box center [901, 30] width 19 height 19
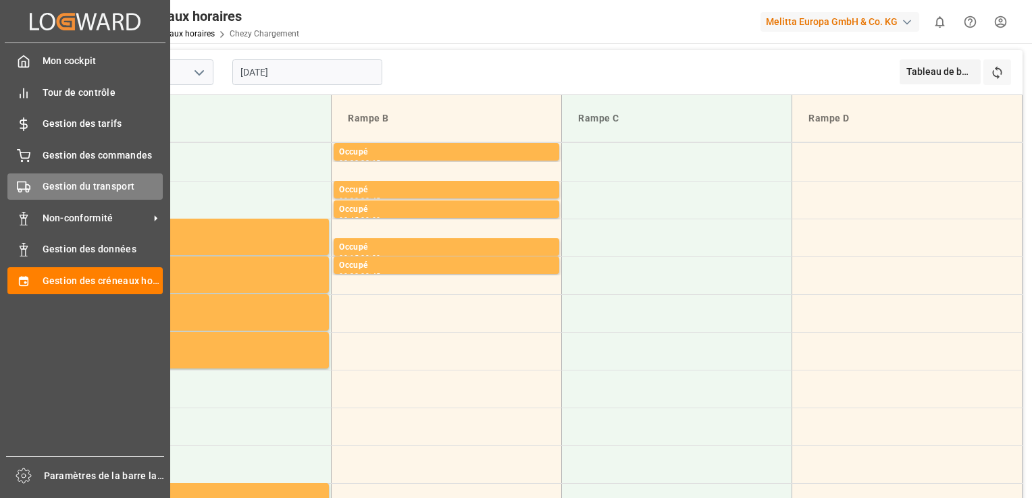
click at [93, 182] on span "Gestion du transport" at bounding box center [103, 187] width 121 height 14
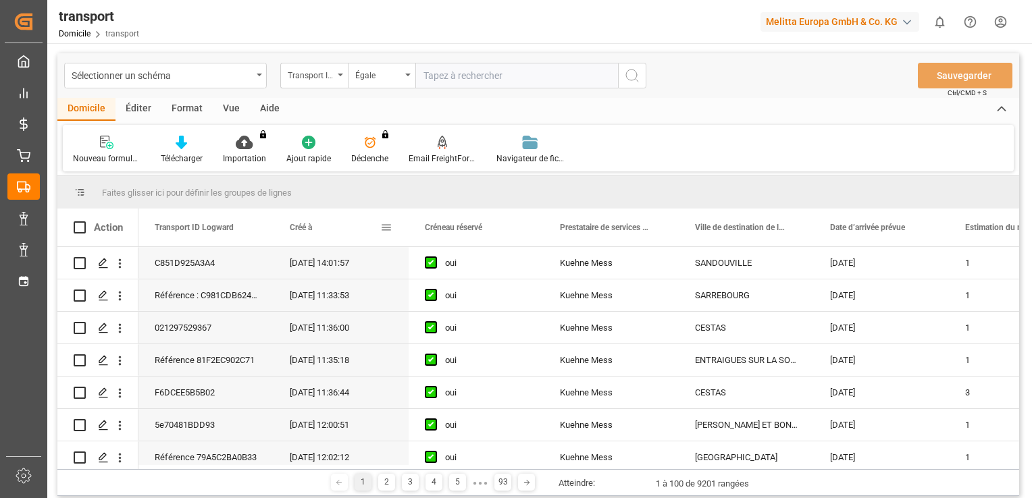
click at [383, 232] on span at bounding box center [386, 228] width 12 height 12
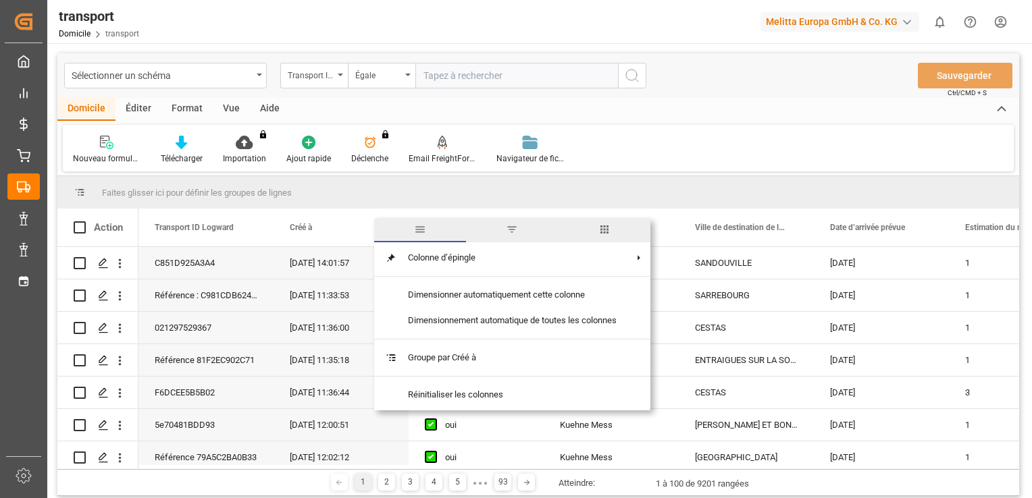
click at [516, 230] on span "filtre" at bounding box center [512, 230] width 12 height 12
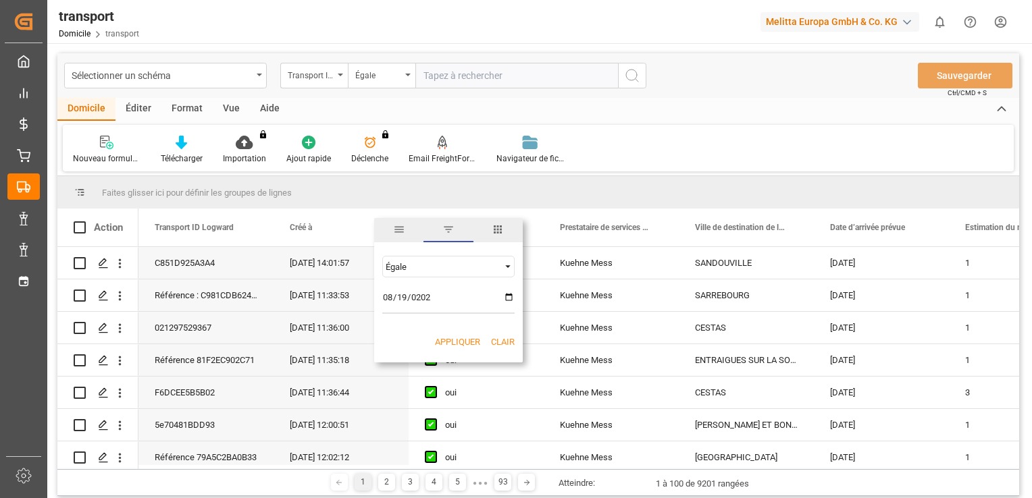
type input "[DATE]"
click at [444, 342] on button "Appliquer" at bounding box center [457, 343] width 45 height 14
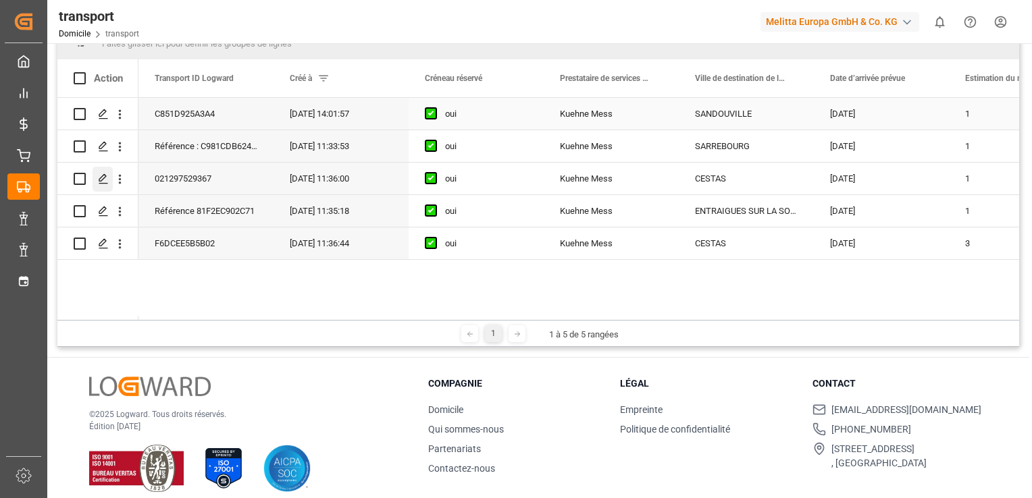
scroll to position [200, 0]
